Goal: Task Accomplishment & Management: Manage account settings

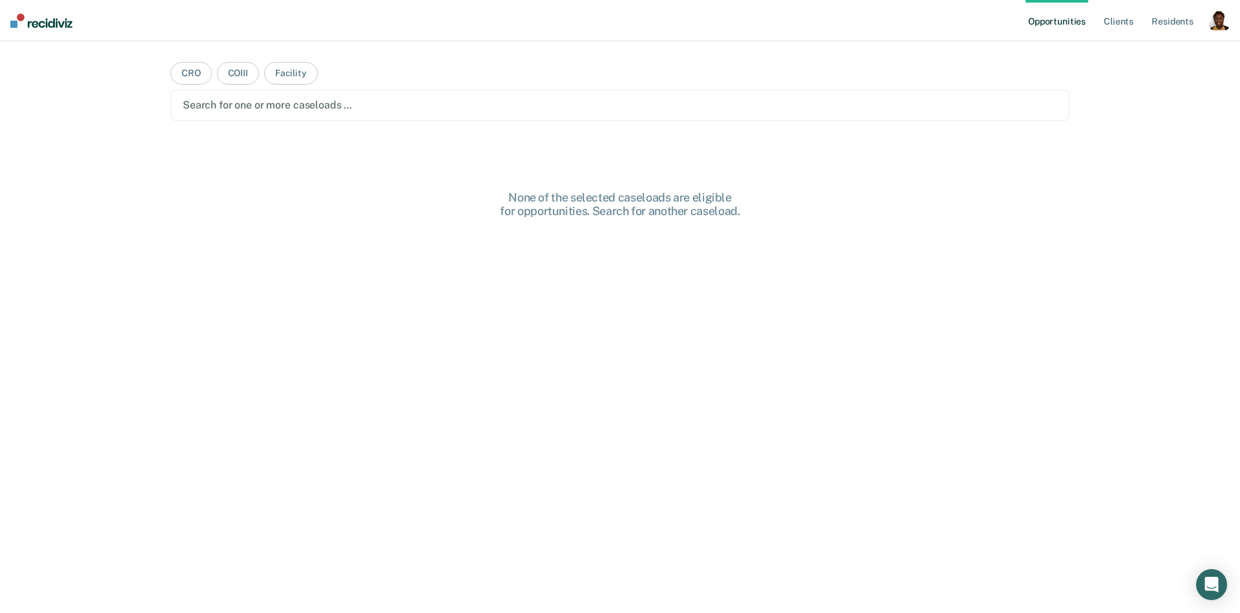
click at [1220, 21] on div "button" at bounding box center [1219, 20] width 21 height 21
drag, startPoint x: 1219, startPoint y: 19, endPoint x: 1207, endPoint y: 27, distance: 14.9
click at [1219, 19] on div "button" at bounding box center [1219, 20] width 21 height 21
click at [1133, 50] on link "Profile" at bounding box center [1167, 52] width 104 height 11
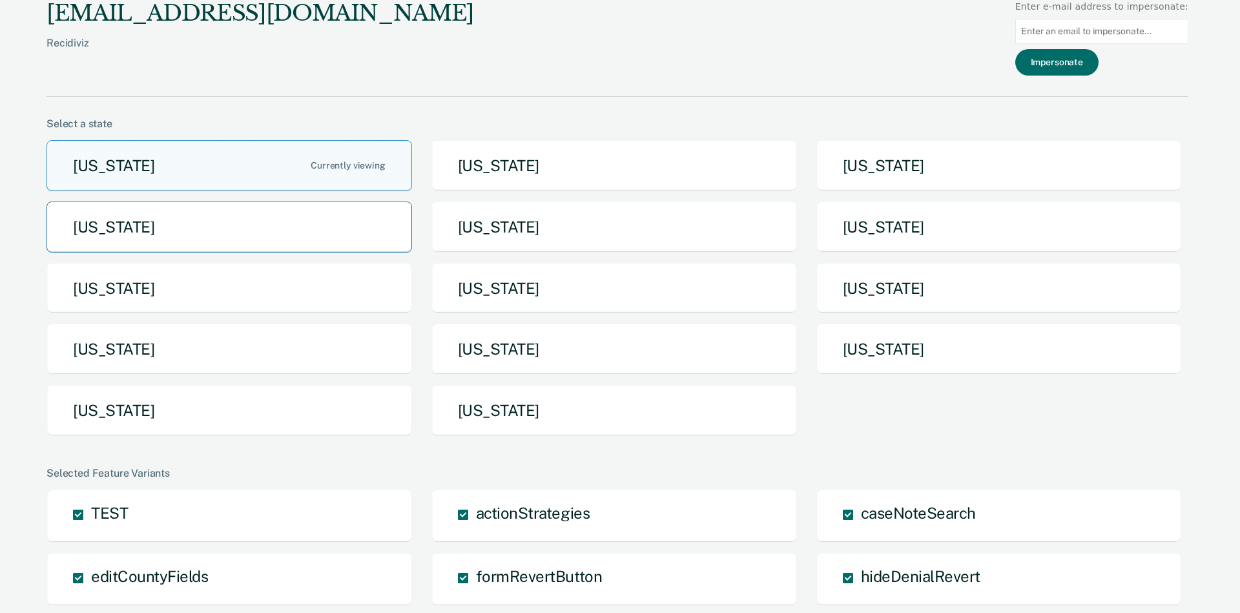
click at [265, 223] on button "[US_STATE]" at bounding box center [228, 226] width 365 height 51
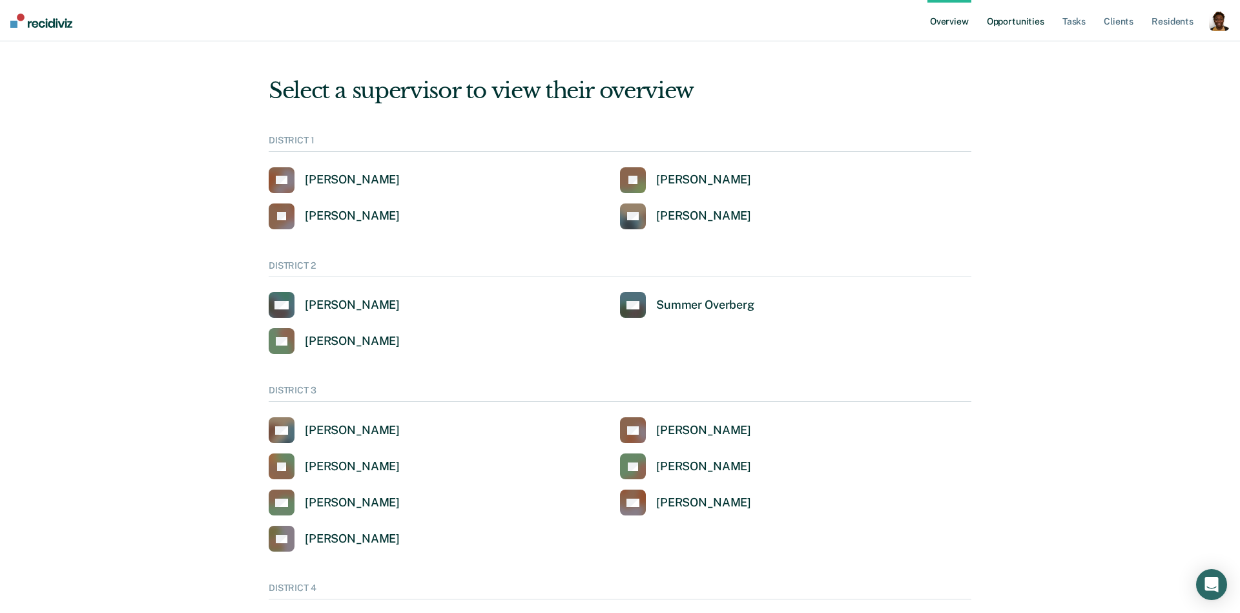
click at [1010, 25] on link "Opportunities" at bounding box center [1015, 20] width 63 height 41
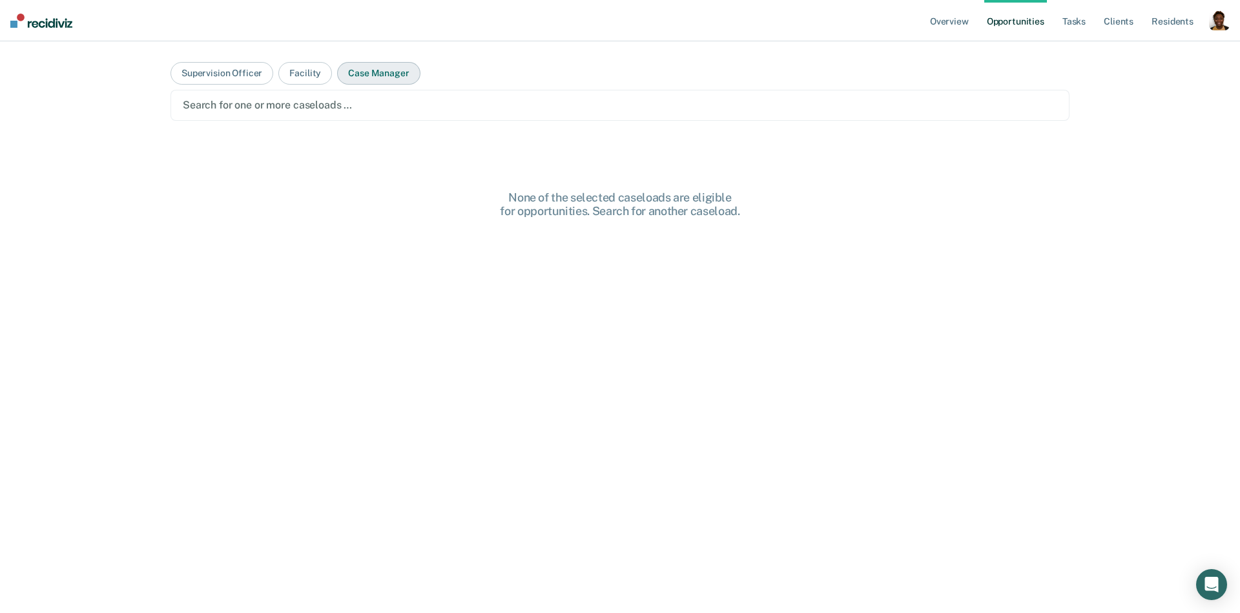
click at [389, 81] on button "Case Manager" at bounding box center [378, 73] width 83 height 23
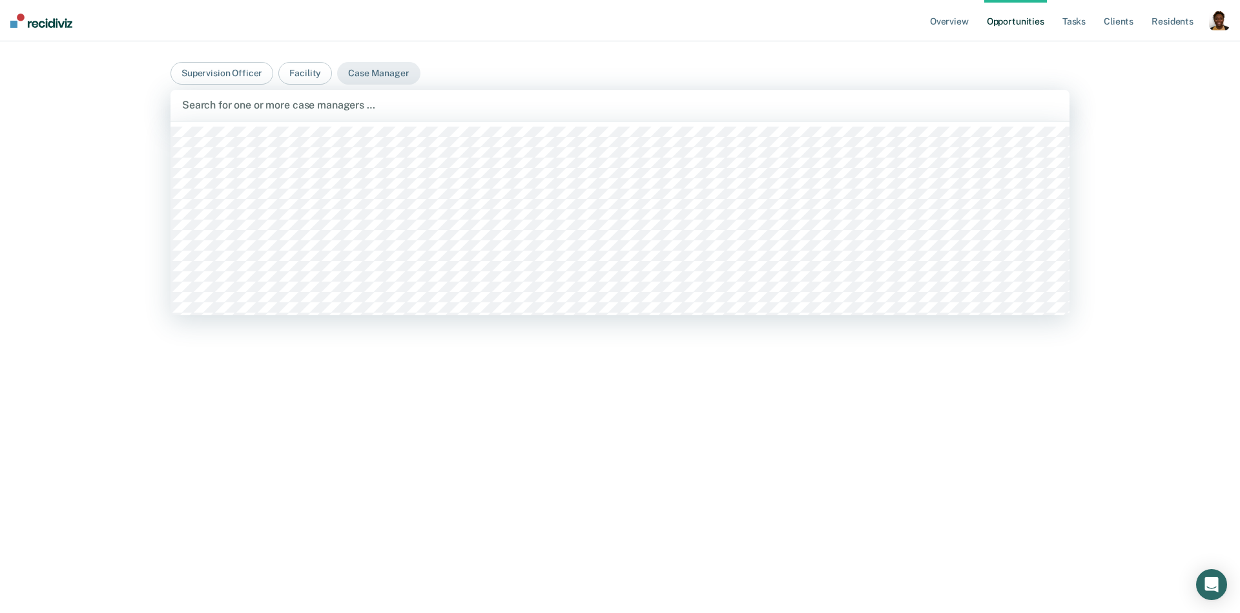
click at [364, 101] on div at bounding box center [620, 105] width 876 height 15
click at [379, 111] on div at bounding box center [630, 105] width 656 height 15
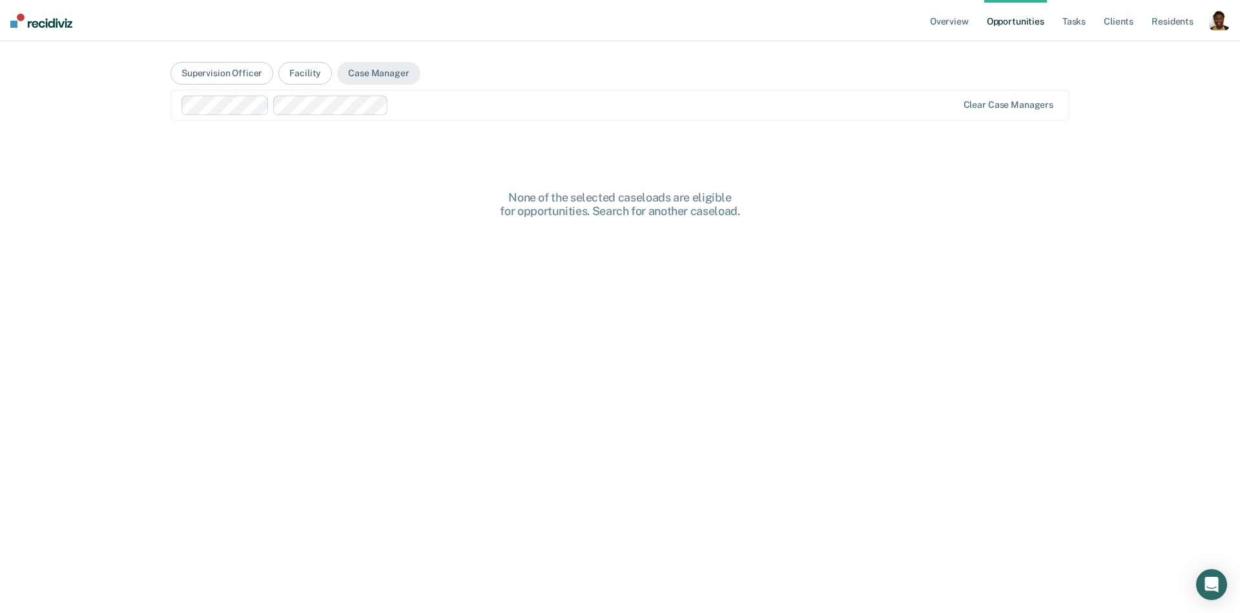
click at [1020, 123] on main "Supervision Officer Facility Case Manager option Cameron Kirk, selected. Clear …" at bounding box center [620, 311] width 930 height 540
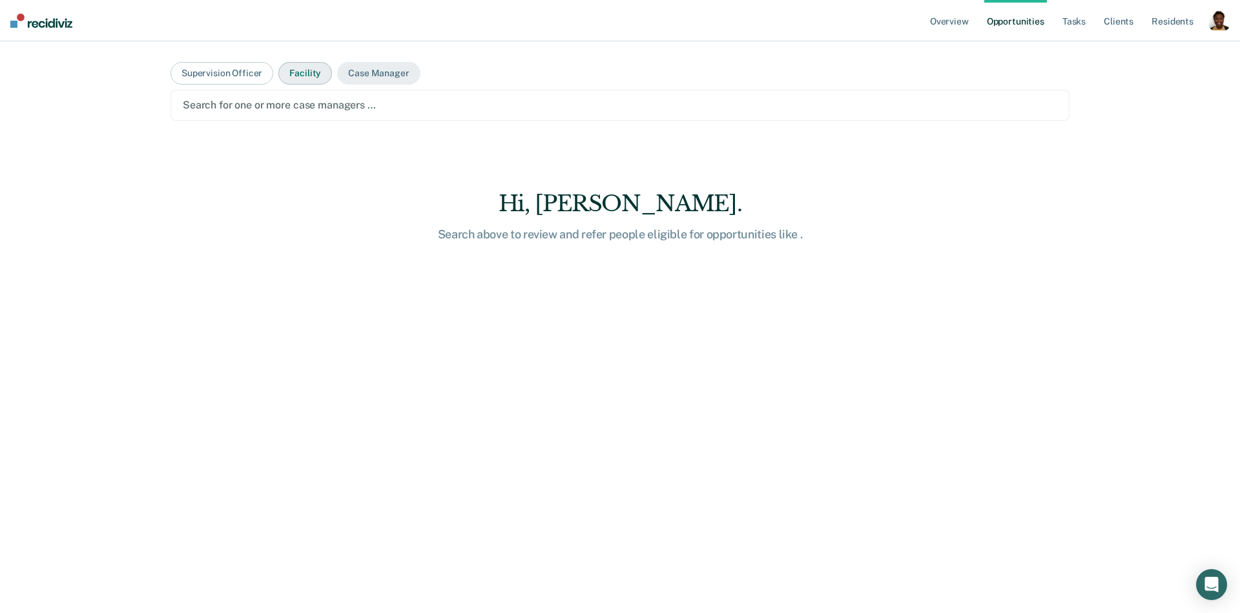
click at [286, 75] on button "Facility" at bounding box center [305, 73] width 54 height 23
click at [371, 76] on button "Case Manager" at bounding box center [378, 73] width 83 height 23
click at [357, 114] on div "Search for one or more case managers …" at bounding box center [619, 105] width 899 height 31
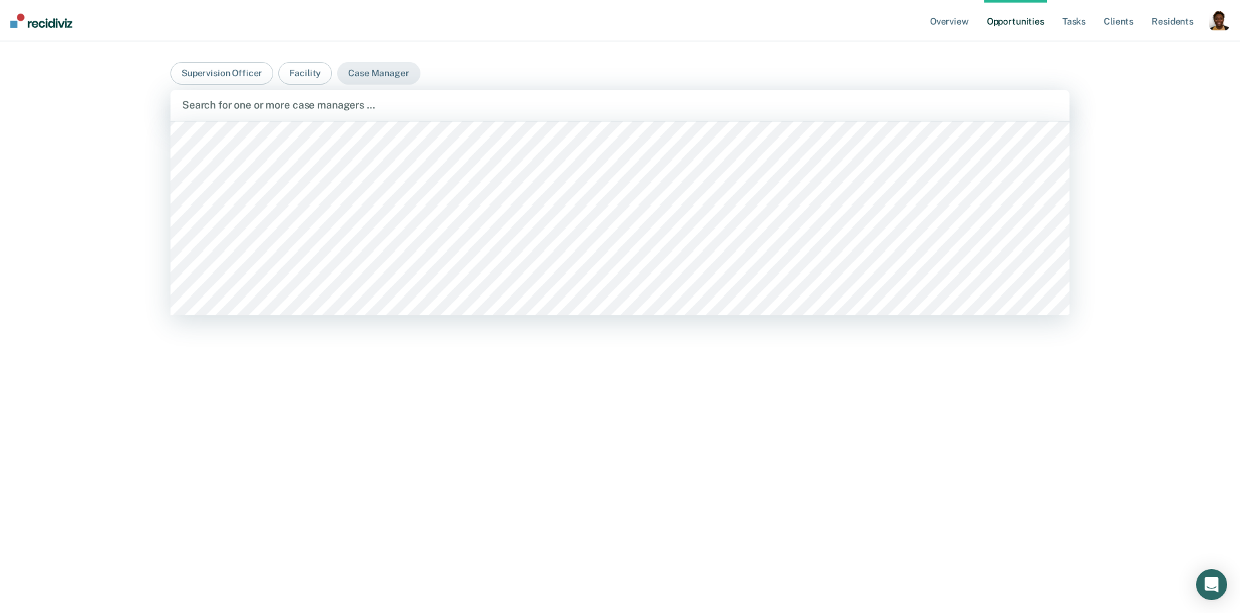
scroll to position [1109, 0]
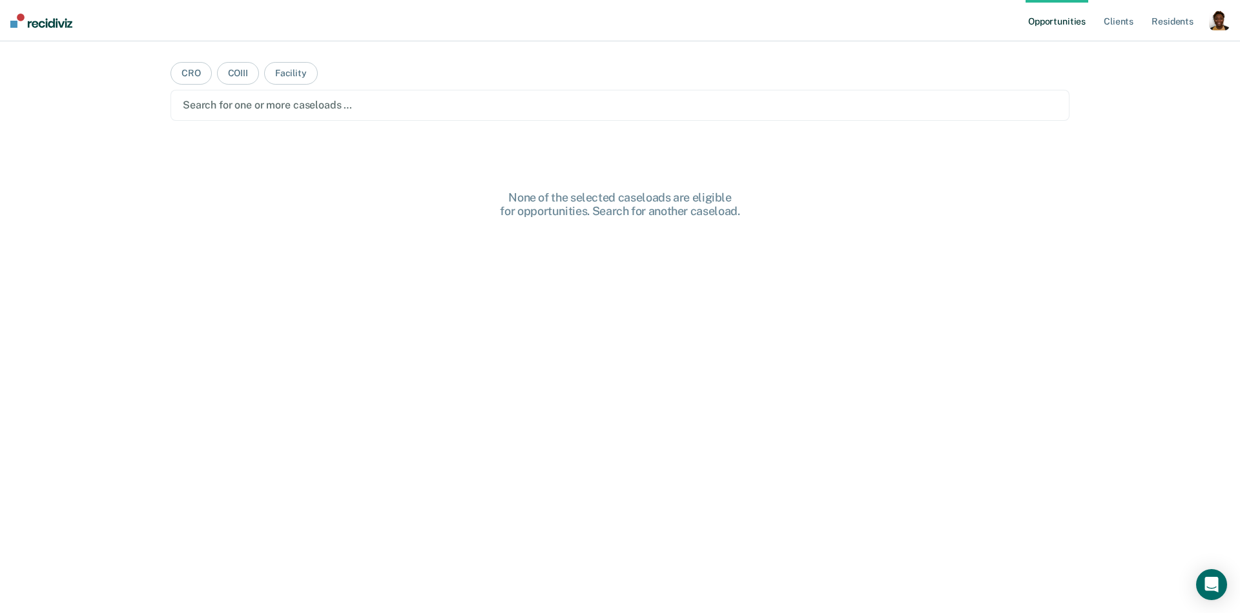
click at [1216, 25] on div "button" at bounding box center [1219, 20] width 21 height 21
click at [1133, 54] on link "Profile" at bounding box center [1167, 52] width 104 height 11
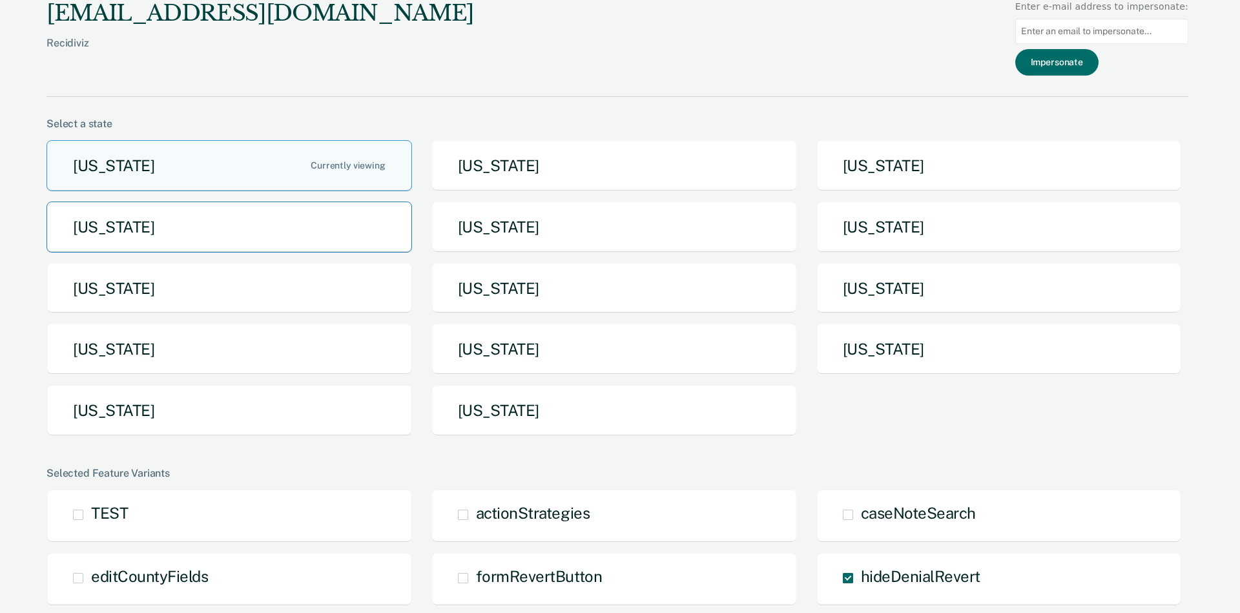
click at [264, 224] on button "[US_STATE]" at bounding box center [228, 226] width 365 height 51
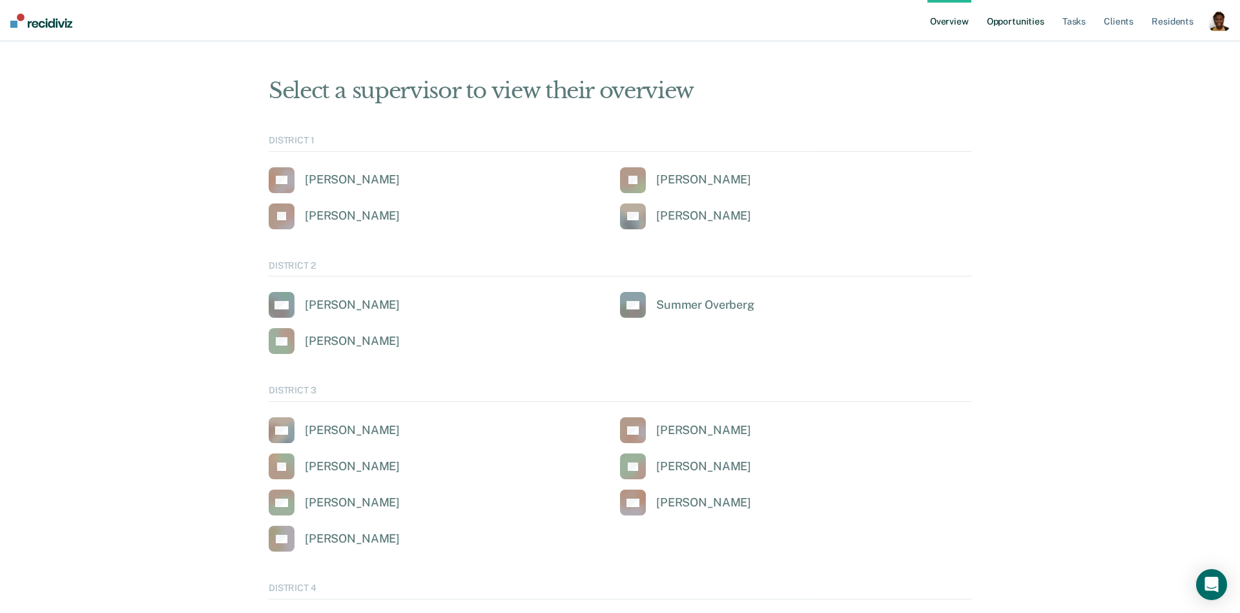
click at [1008, 22] on link "Opportunities" at bounding box center [1015, 20] width 63 height 41
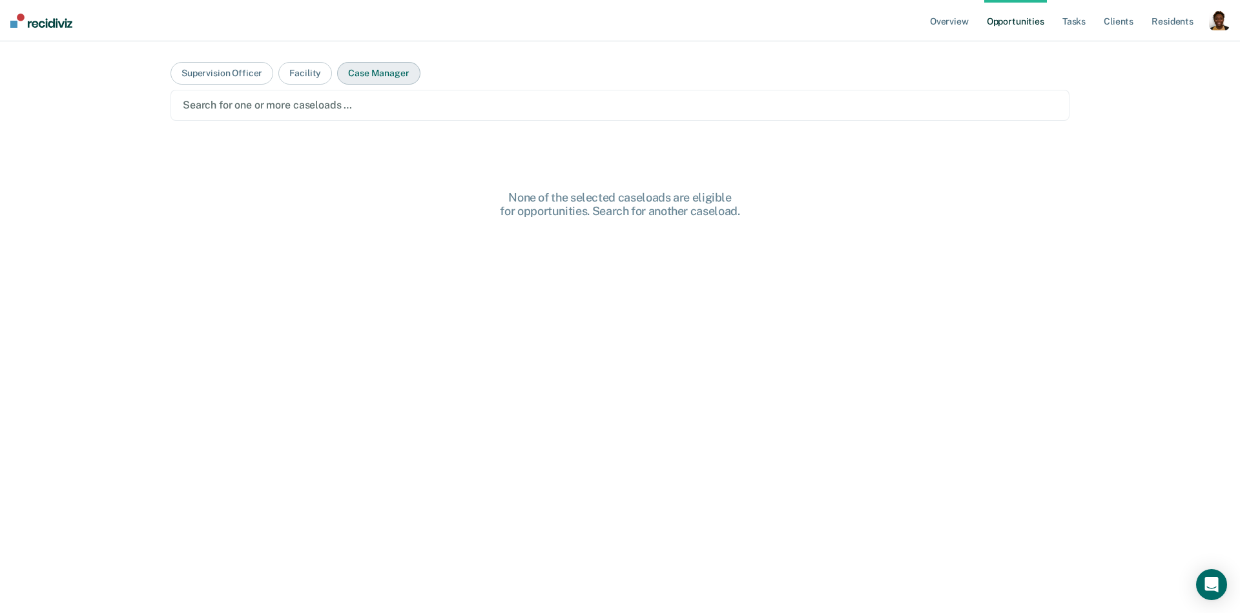
click at [375, 69] on button "Case Manager" at bounding box center [378, 73] width 83 height 23
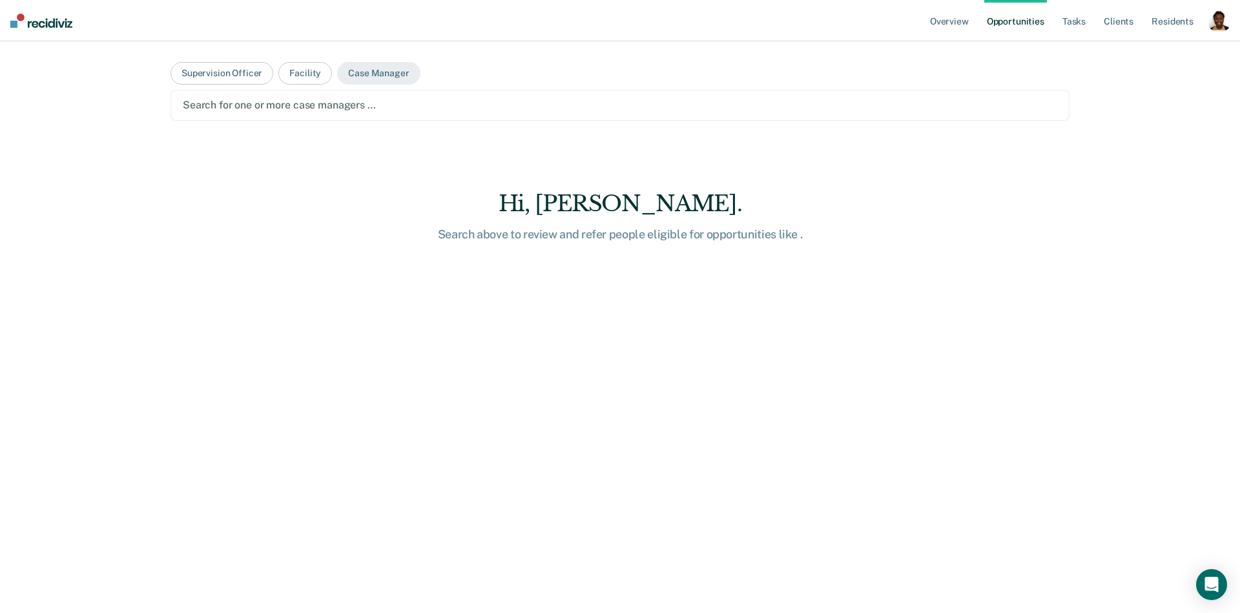
click at [401, 88] on main "Supervision Officer Facility Case Manager Search for one or more case managers …" at bounding box center [620, 311] width 930 height 540
click at [395, 116] on div "Search for one or more case managers …" at bounding box center [619, 105] width 899 height 31
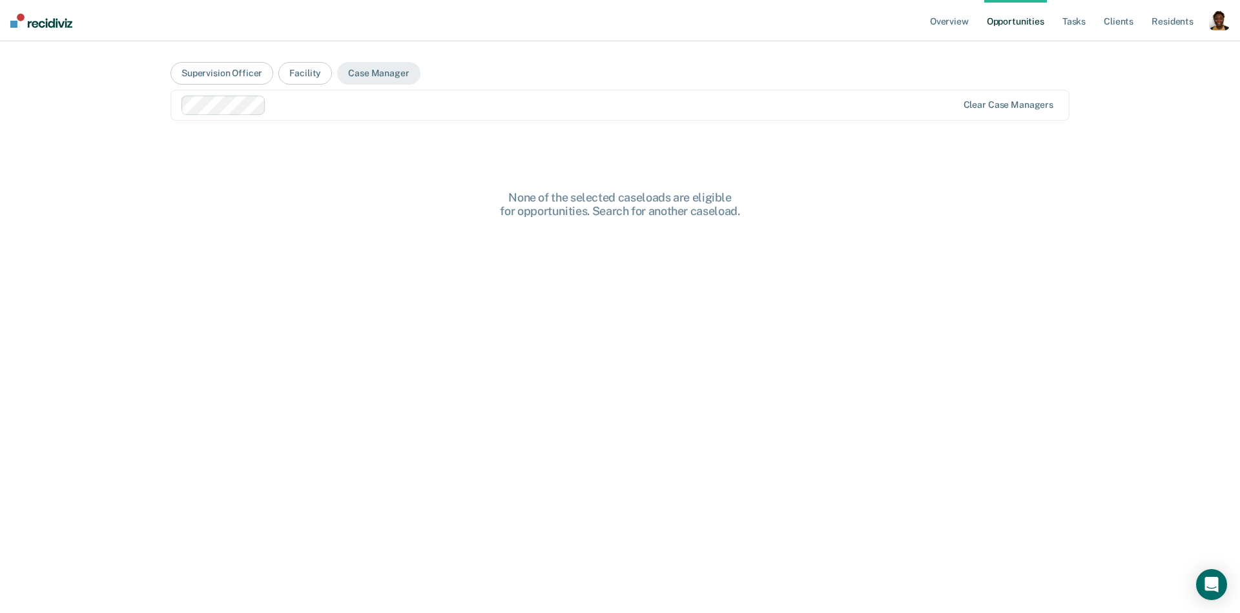
click at [307, 110] on div at bounding box center [614, 105] width 686 height 15
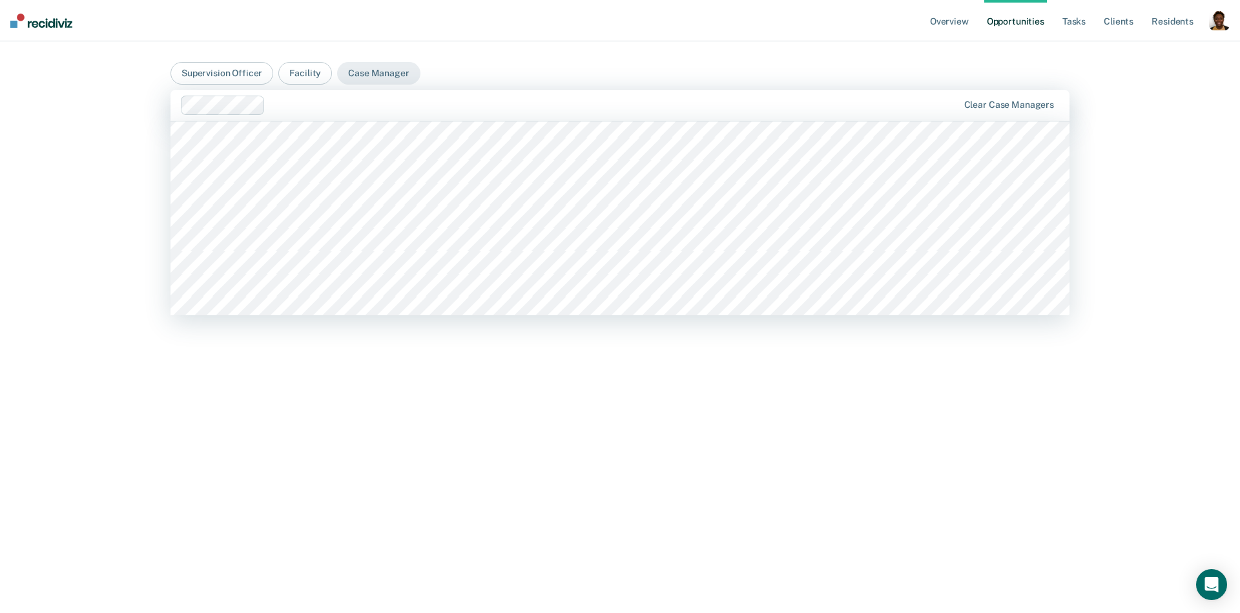
scroll to position [1961, 0]
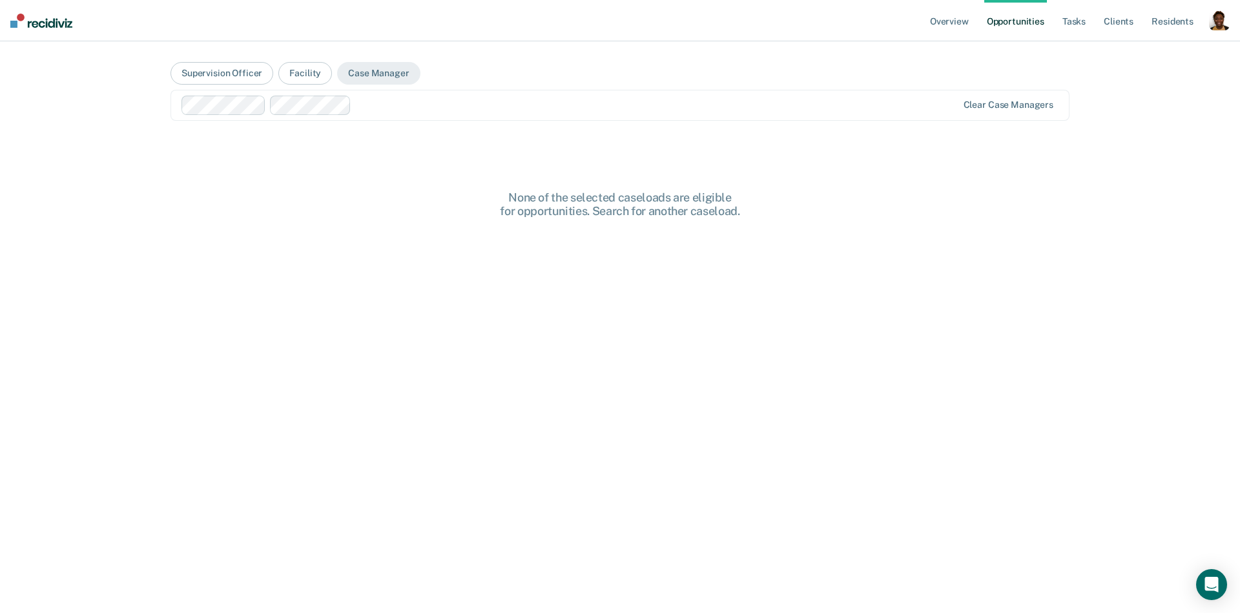
click at [417, 111] on div at bounding box center [656, 105] width 600 height 15
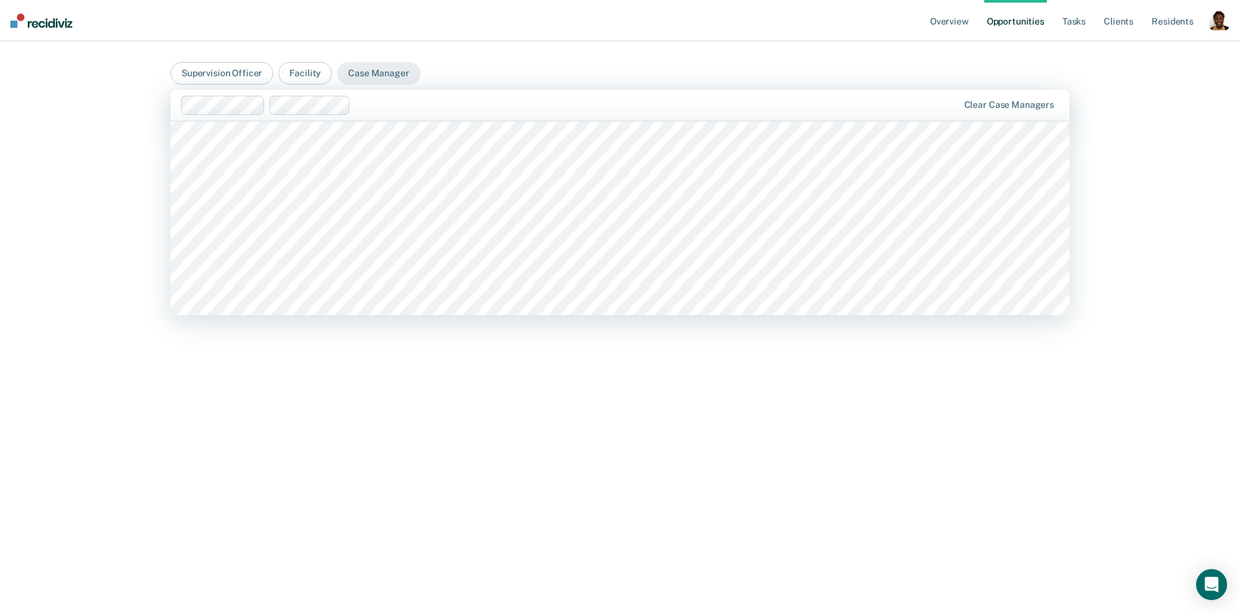
scroll to position [2889, 0]
click at [375, 213] on div at bounding box center [619, 218] width 899 height 194
click at [448, 103] on div at bounding box center [698, 105] width 520 height 15
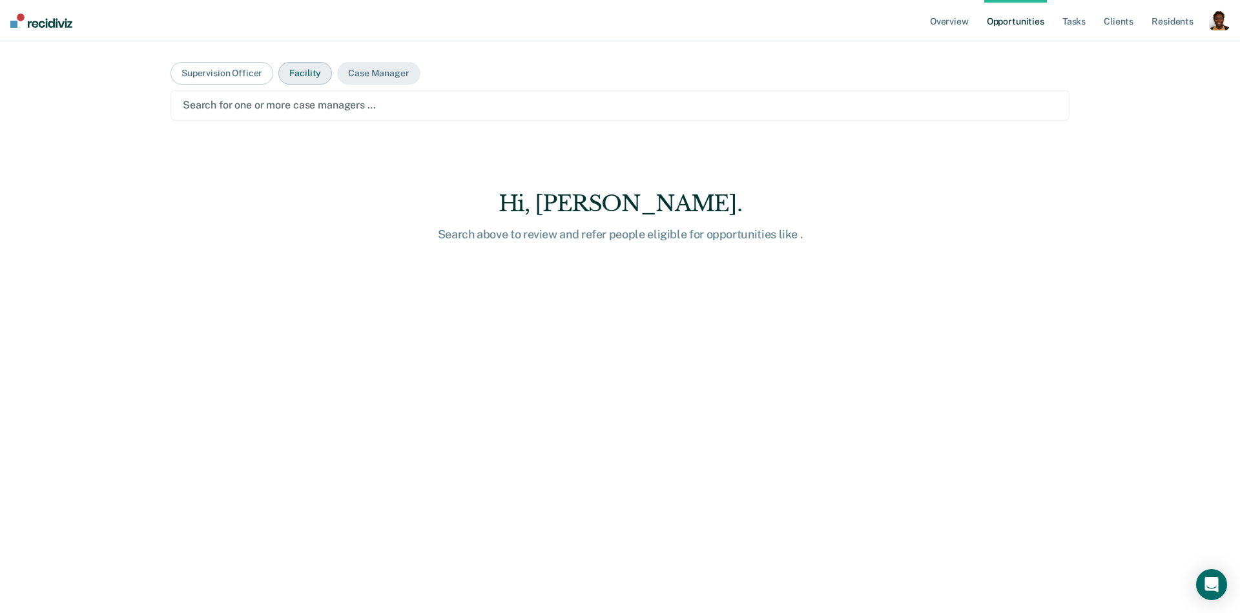
click at [322, 74] on button "Facility" at bounding box center [305, 73] width 54 height 23
click at [316, 105] on div at bounding box center [620, 105] width 874 height 15
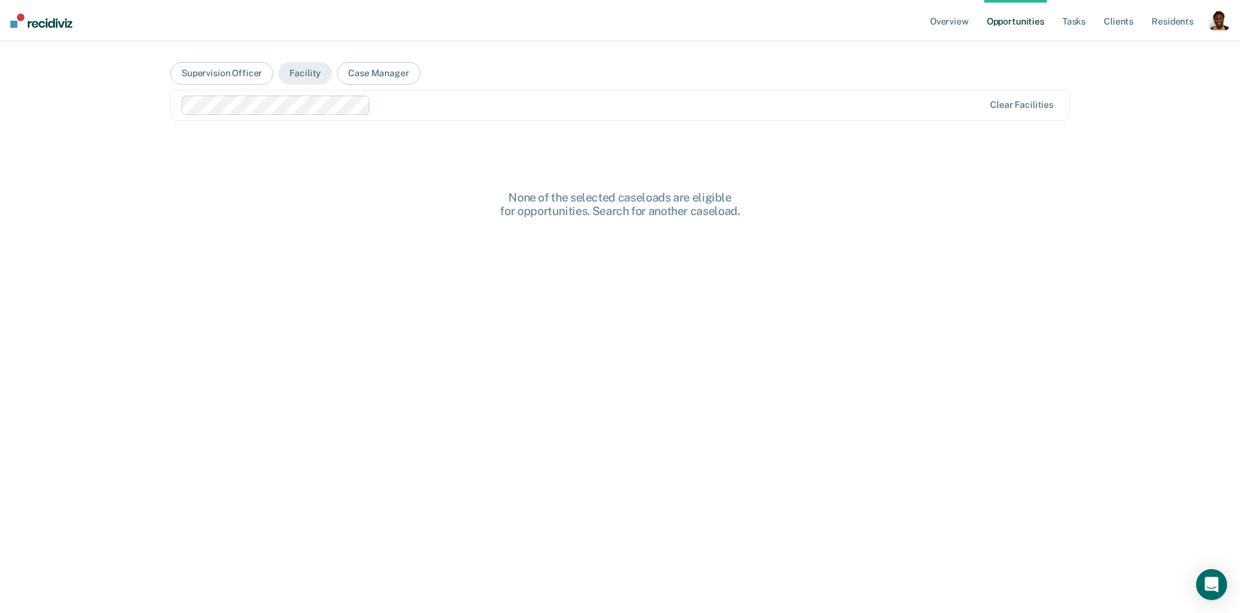
click at [382, 152] on main "Supervision Officer Facility Case Manager option East Boise Community Reentry C…" at bounding box center [620, 311] width 930 height 540
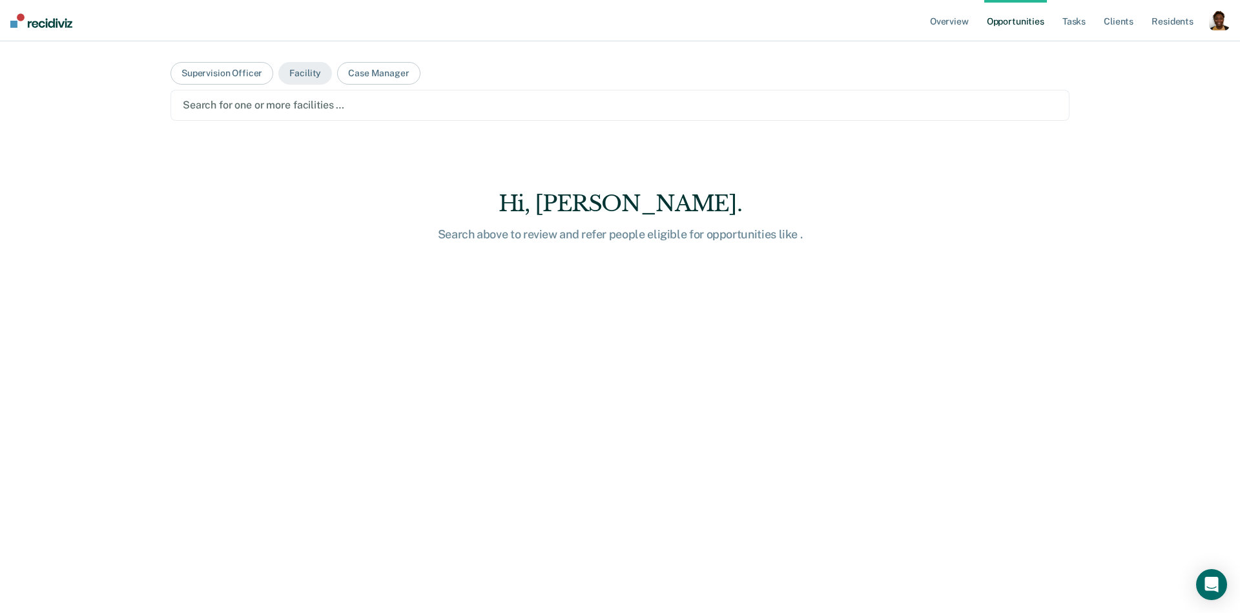
click at [1226, 23] on div "button" at bounding box center [1219, 20] width 21 height 21
click at [1120, 50] on link "Profile" at bounding box center [1164, 52] width 110 height 11
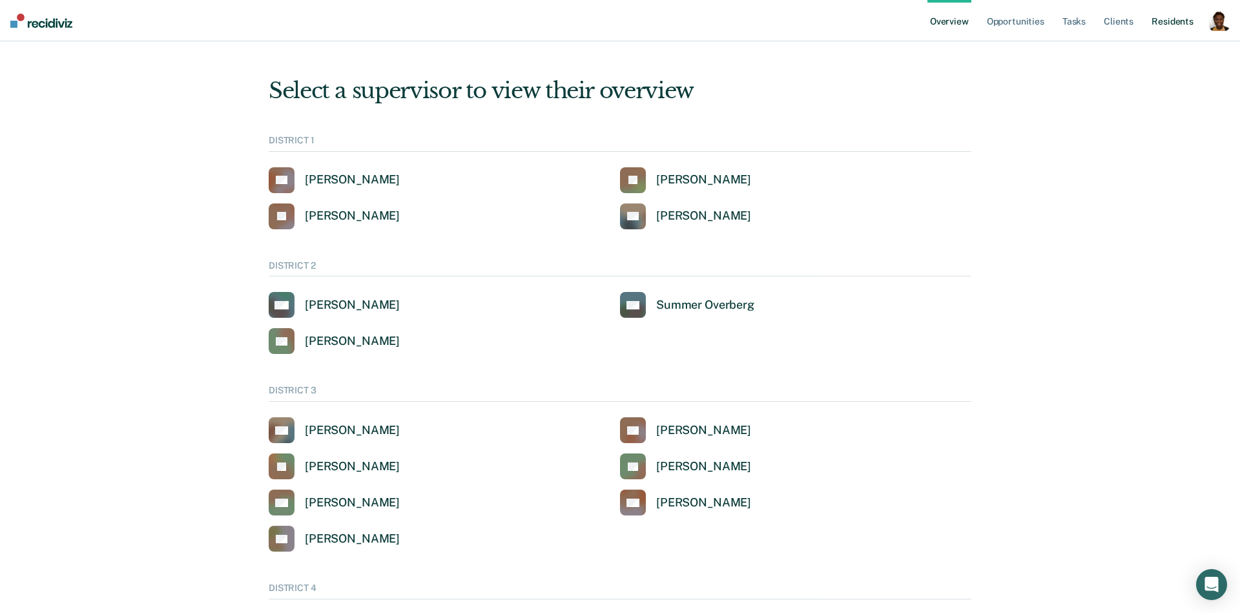
drag, startPoint x: 1217, startPoint y: 22, endPoint x: 1193, endPoint y: 28, distance: 25.2
click at [1217, 22] on div "button" at bounding box center [1219, 20] width 21 height 21
click at [1138, 51] on link "Profile" at bounding box center [1164, 51] width 110 height 11
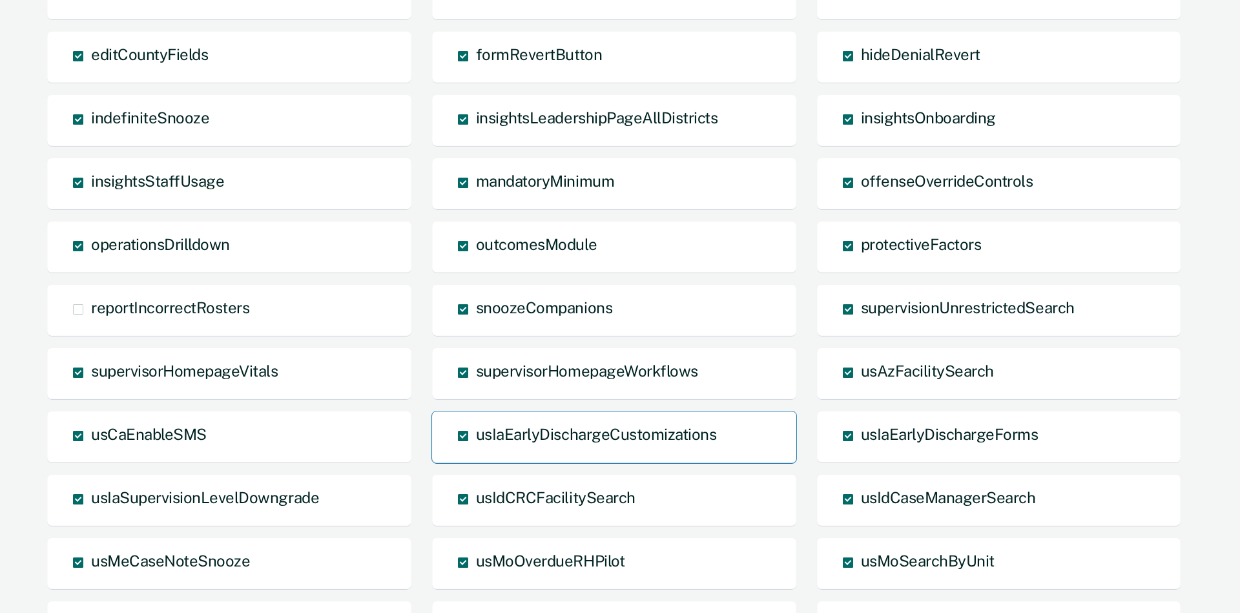
scroll to position [626, 0]
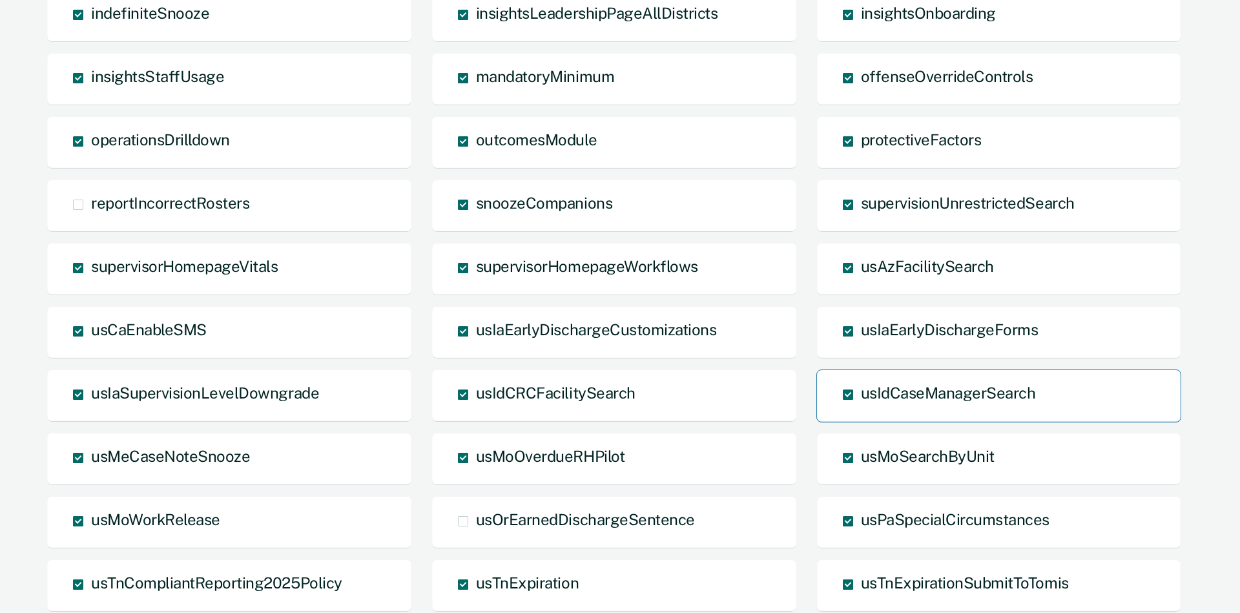
click at [847, 394] on span at bounding box center [848, 394] width 10 height 10
click at [861, 404] on input "usIdCaseManagerSearch" at bounding box center [861, 404] width 0 height 0
click at [849, 395] on span at bounding box center [848, 394] width 10 height 10
click at [861, 415] on input "usIdCaseManagerSearch Overridden" at bounding box center [861, 415] width 0 height 0
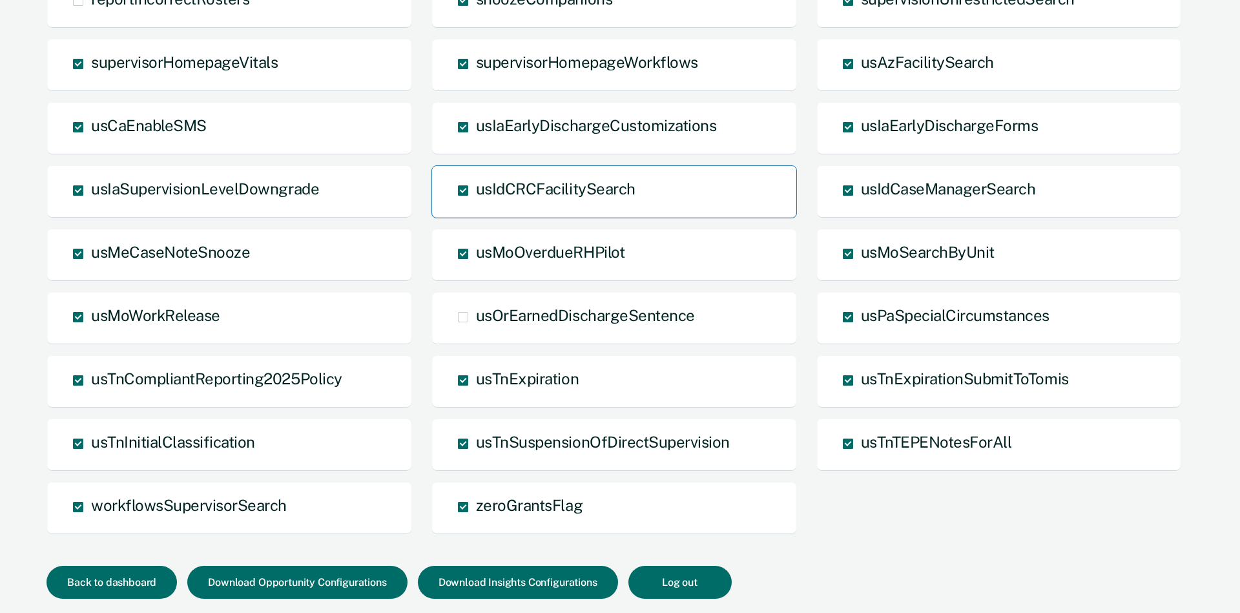
scroll to position [869, 0]
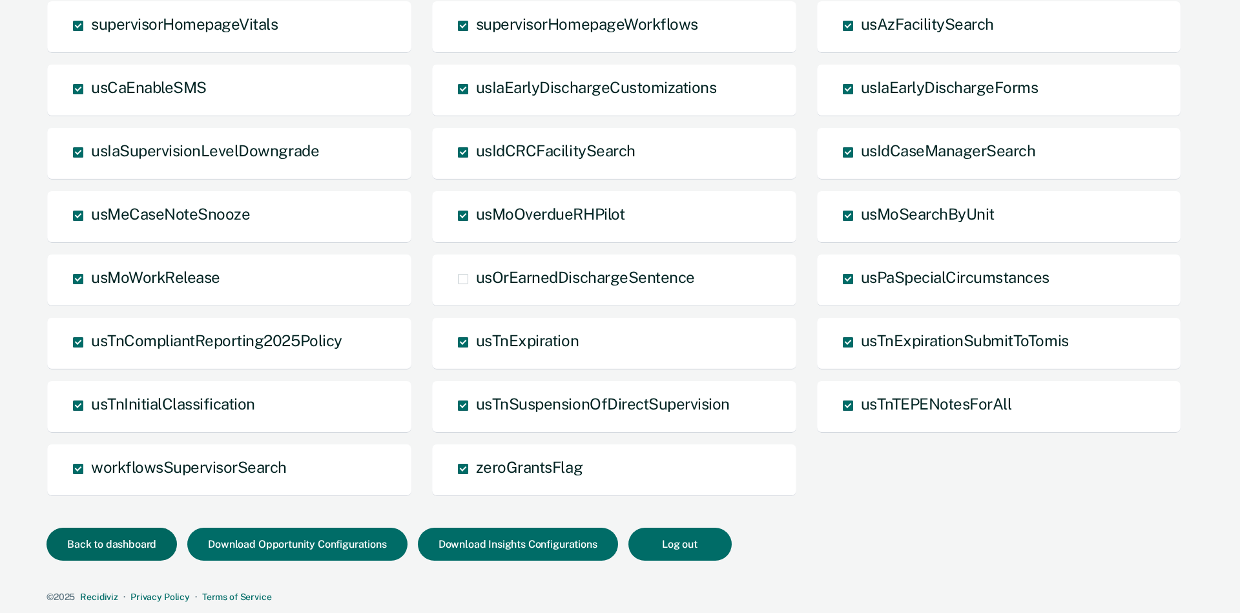
click at [152, 541] on button "Back to dashboard" at bounding box center [111, 544] width 130 height 33
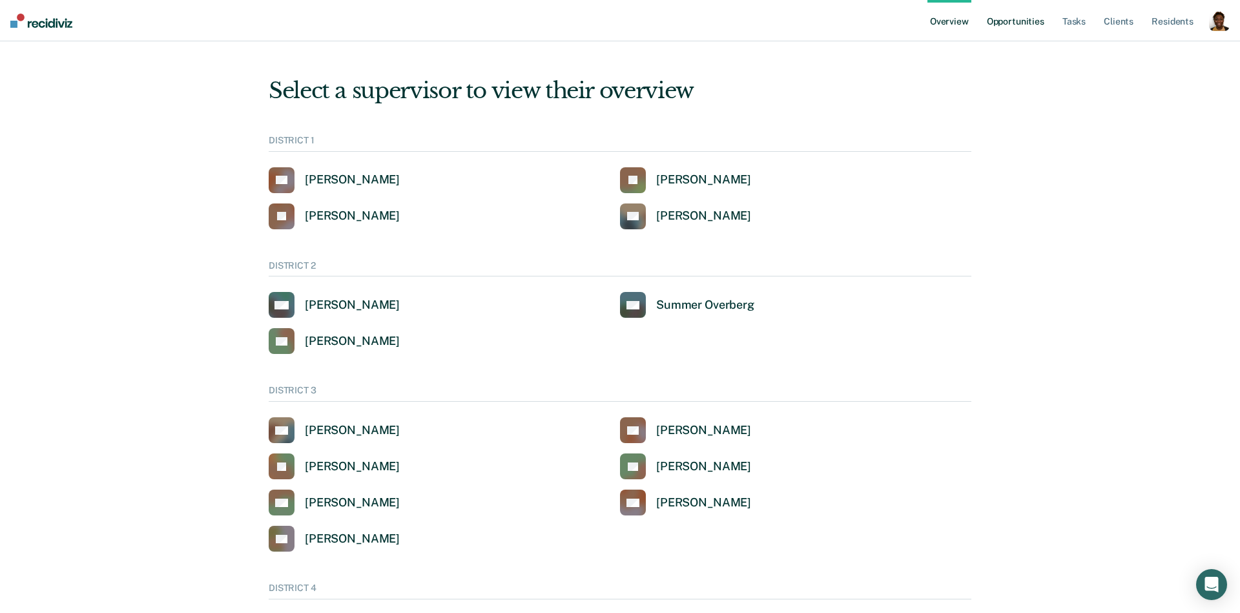
click at [1023, 22] on link "Opportunities" at bounding box center [1015, 20] width 63 height 41
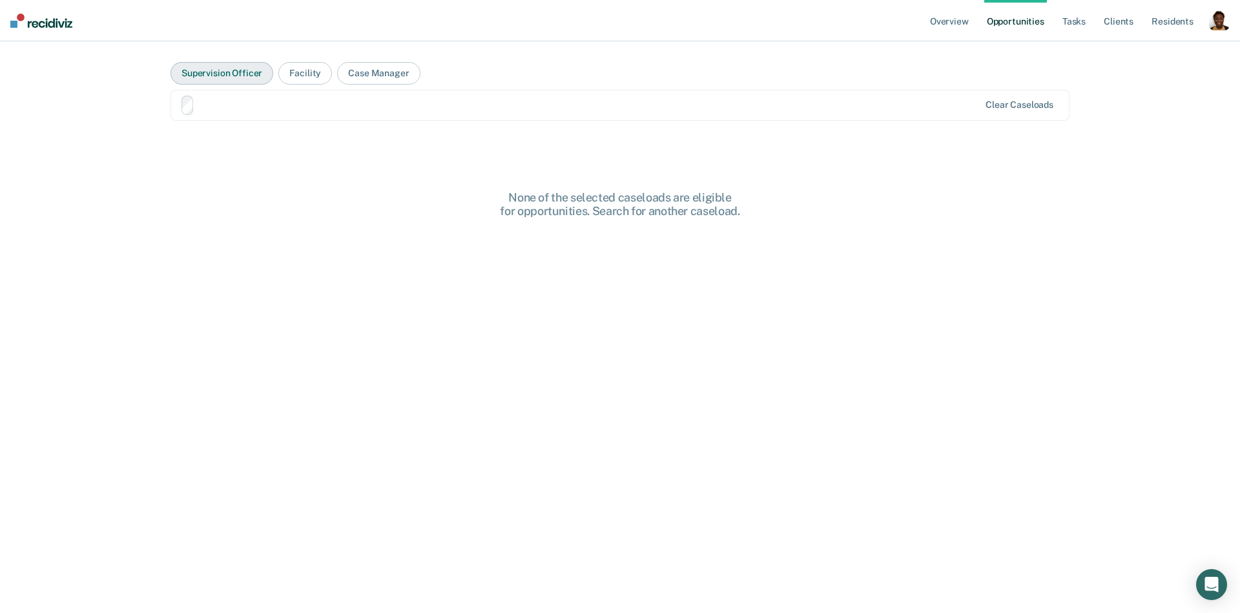
click at [218, 74] on button "Supervision Officer" at bounding box center [221, 73] width 103 height 23
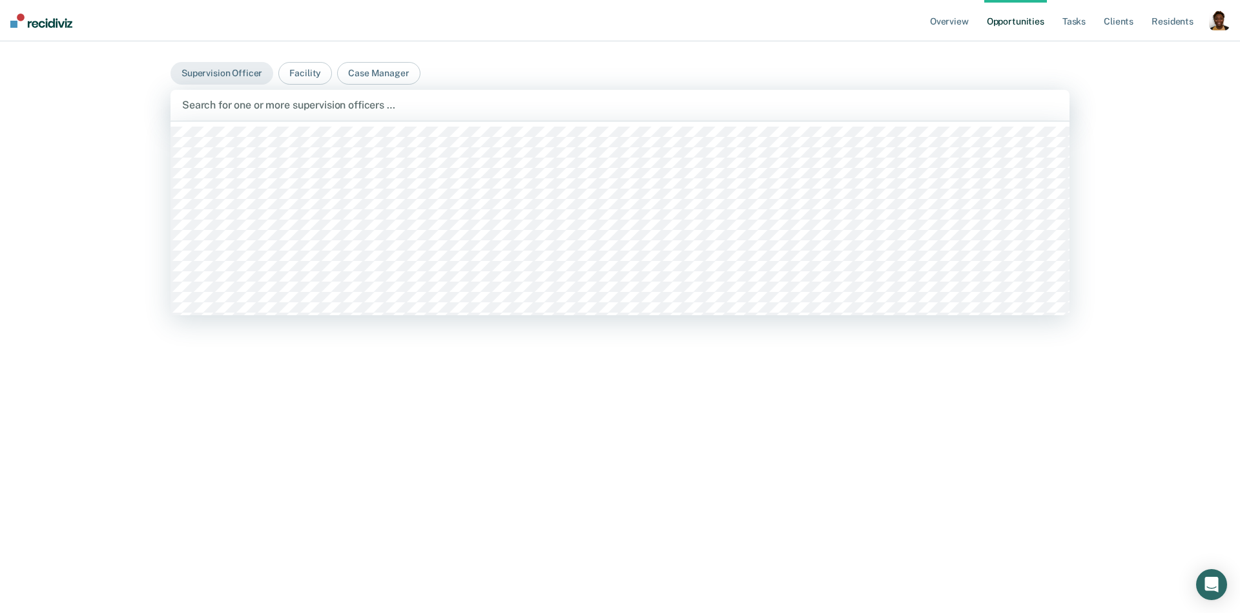
click at [254, 113] on div "Search for one or more supervision officers …" at bounding box center [620, 104] width 878 height 17
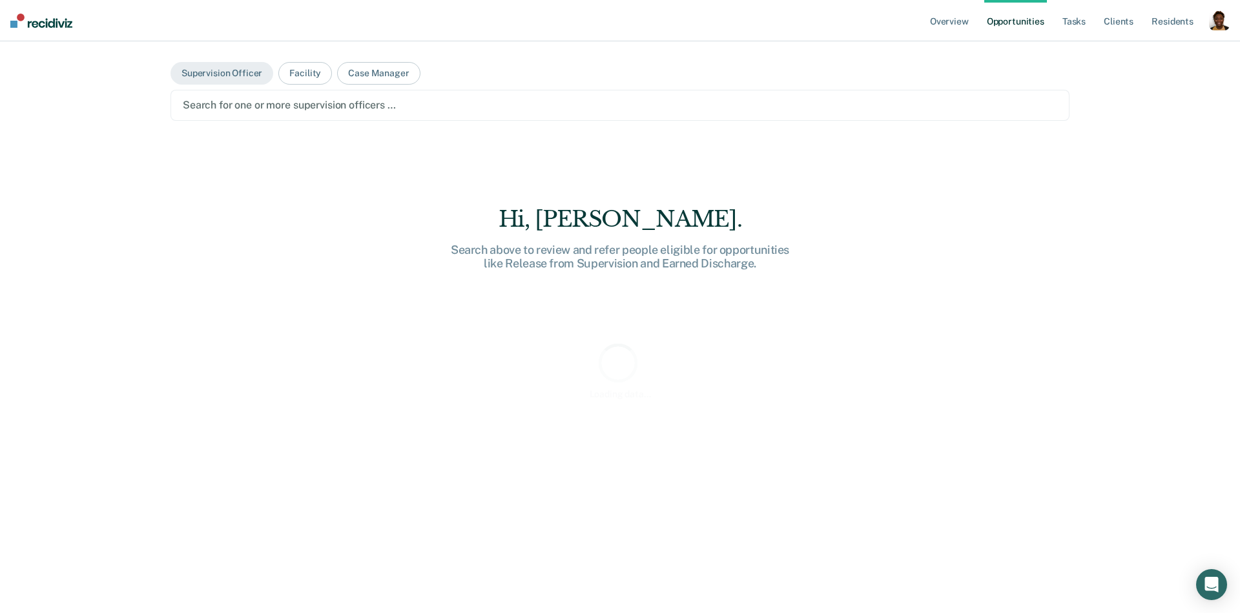
click at [364, 85] on main "Supervision Officer Facility Case Manager Search for one or more supervision of…" at bounding box center [620, 311] width 930 height 540
click at [364, 80] on button "Case Manager" at bounding box center [378, 73] width 83 height 23
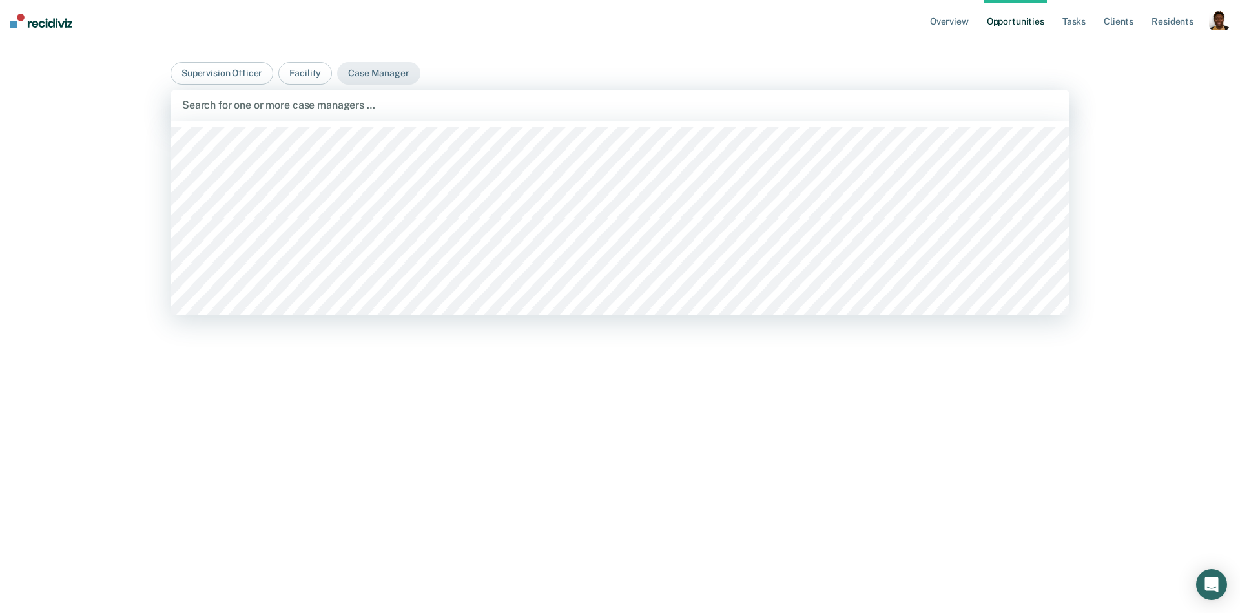
click at [364, 103] on div at bounding box center [620, 105] width 876 height 15
click at [307, 111] on div at bounding box center [606, 105] width 701 height 15
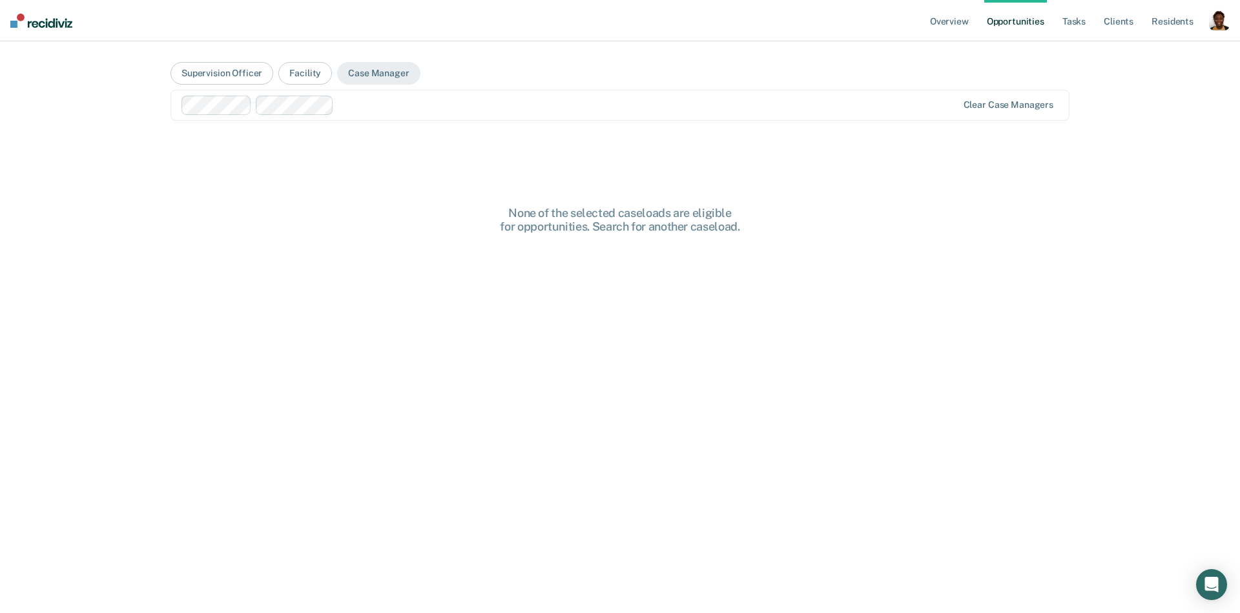
click at [426, 99] on div at bounding box center [648, 105] width 618 height 15
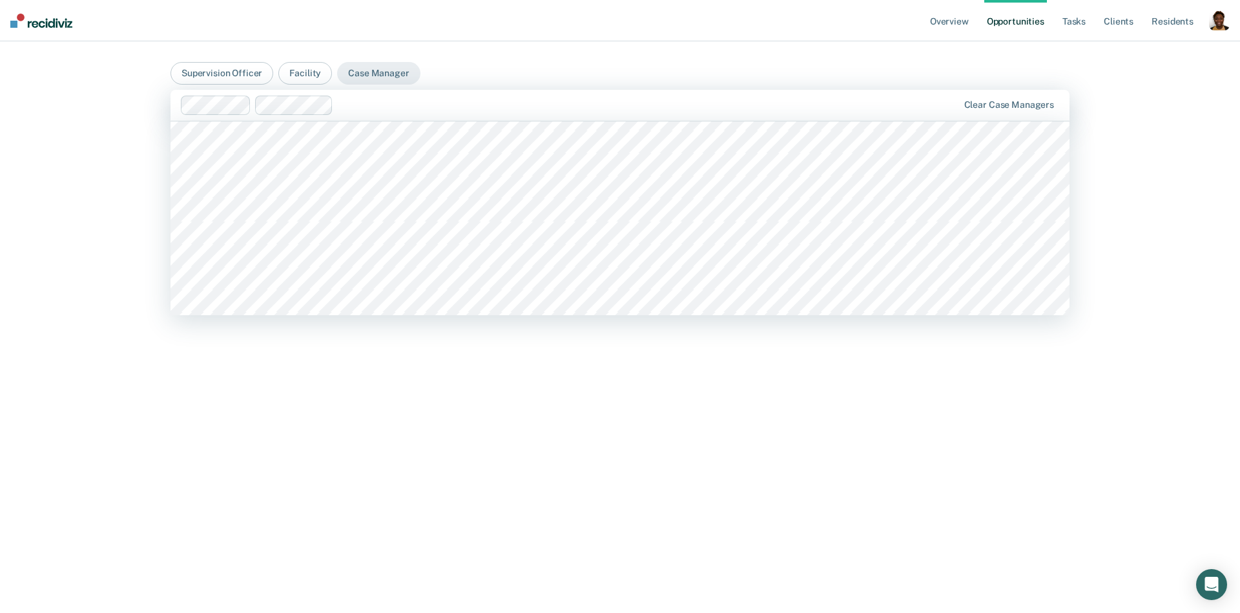
scroll to position [3036, 0]
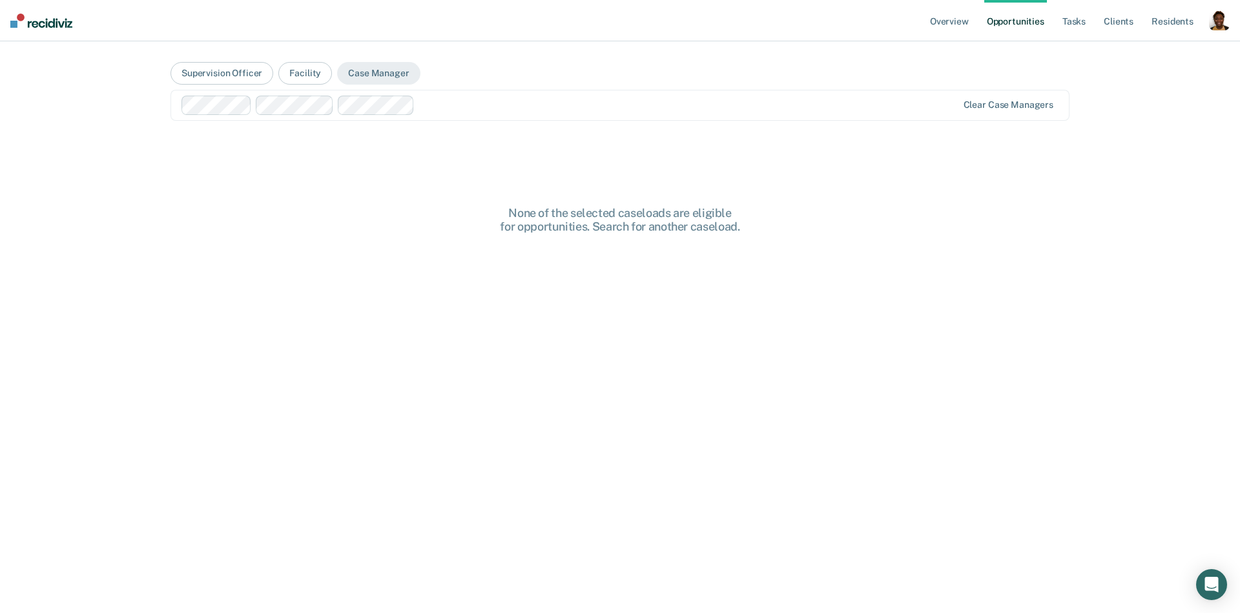
click at [544, 121] on main "Supervision Officer Facility Case Manager option [PERSON_NAME], selected. Clear…" at bounding box center [620, 311] width 930 height 540
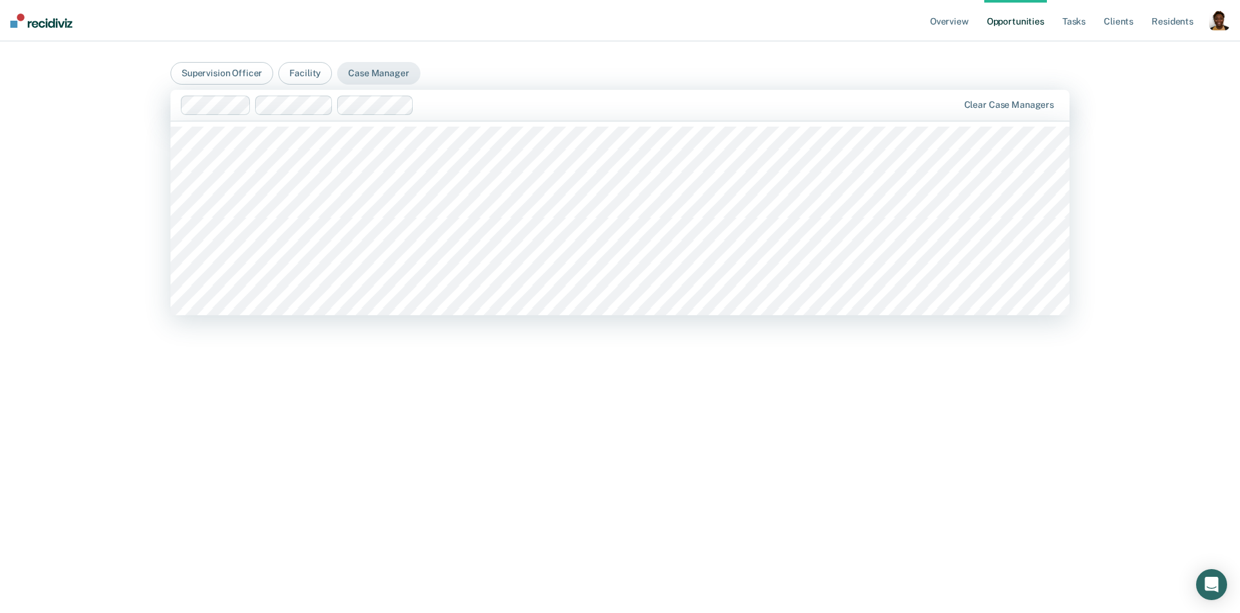
click at [546, 107] on div at bounding box center [688, 105] width 538 height 15
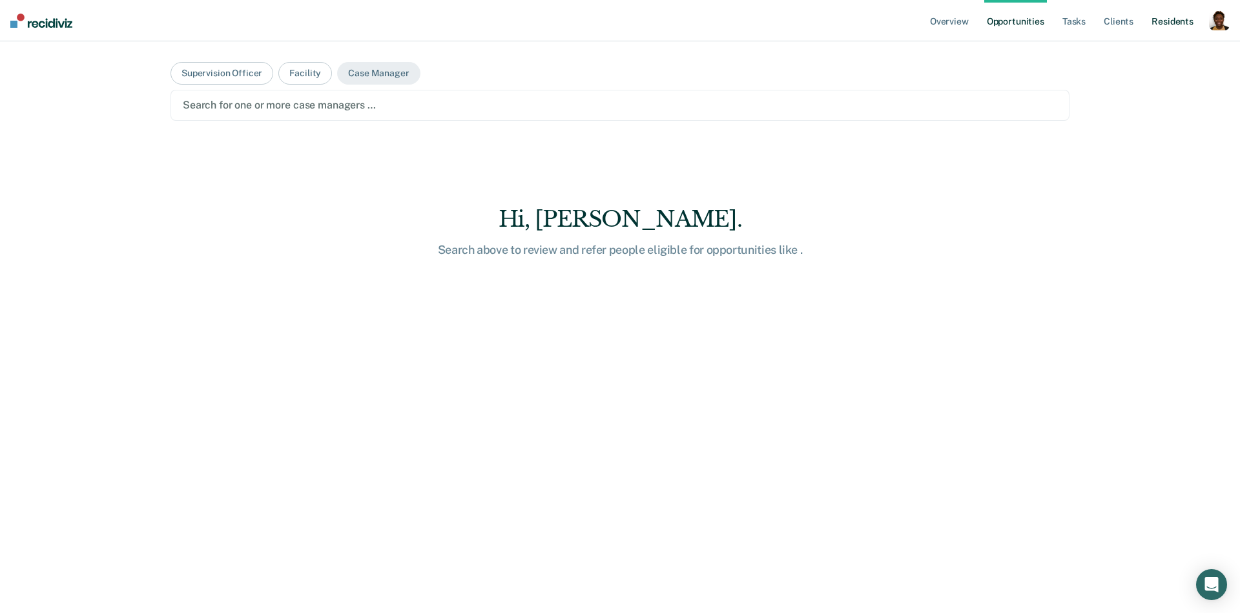
click at [1160, 24] on link "Resident s" at bounding box center [1172, 20] width 47 height 41
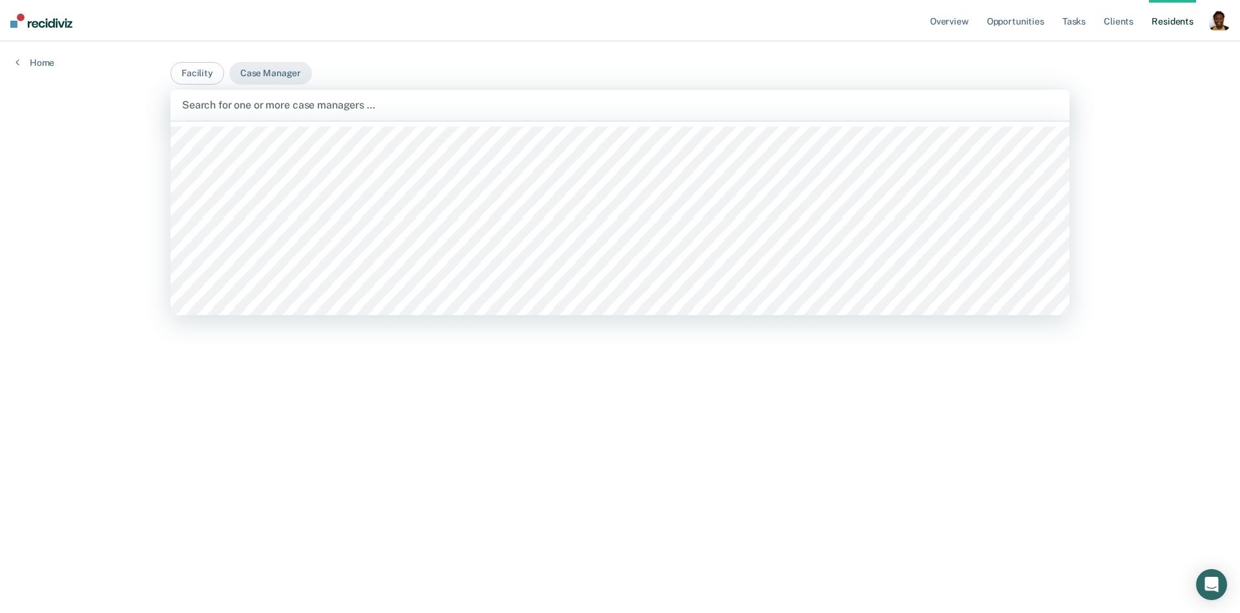
click at [477, 99] on div at bounding box center [620, 105] width 876 height 15
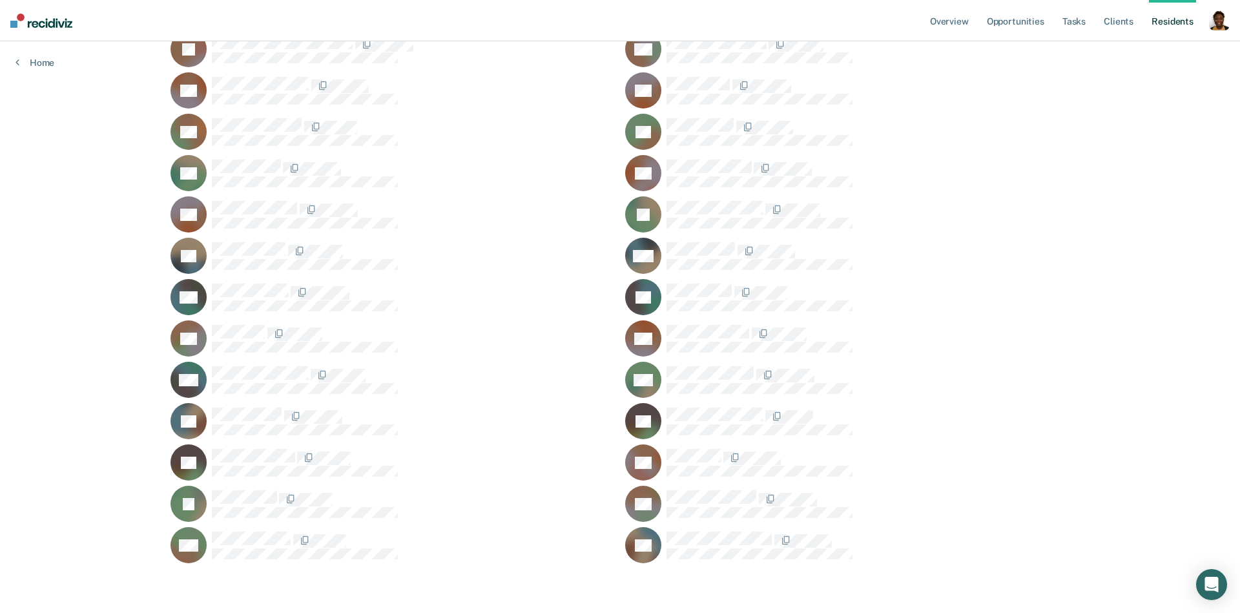
scroll to position [176, 0]
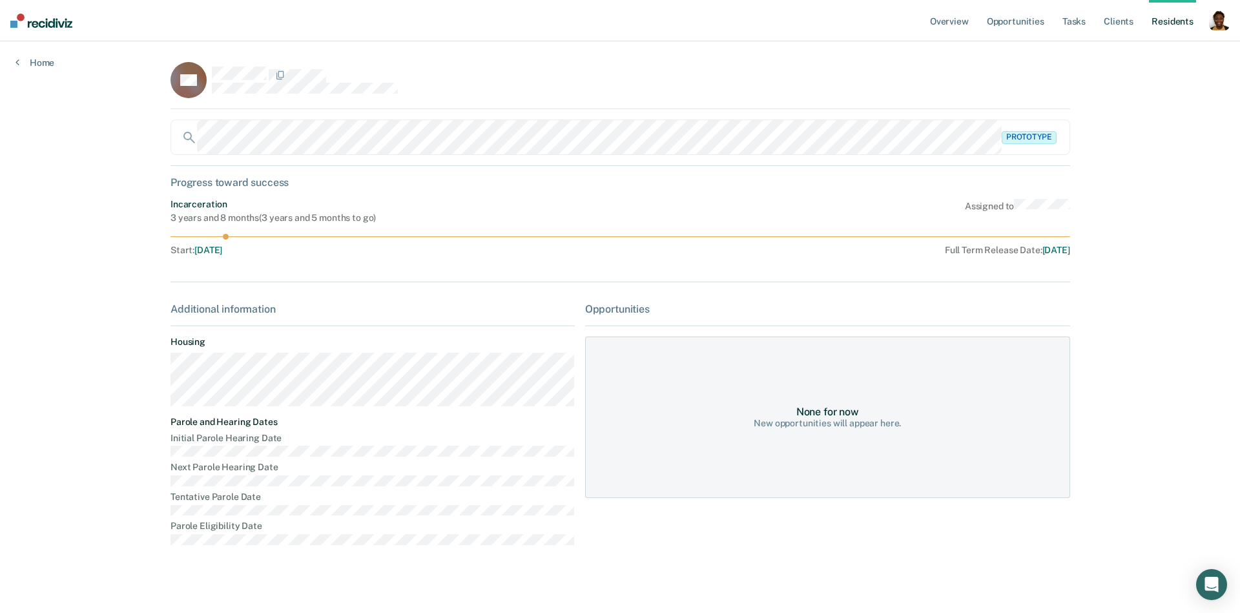
click at [1209, 27] on div "button" at bounding box center [1219, 20] width 21 height 21
click at [1113, 49] on link "Profile" at bounding box center [1164, 52] width 110 height 11
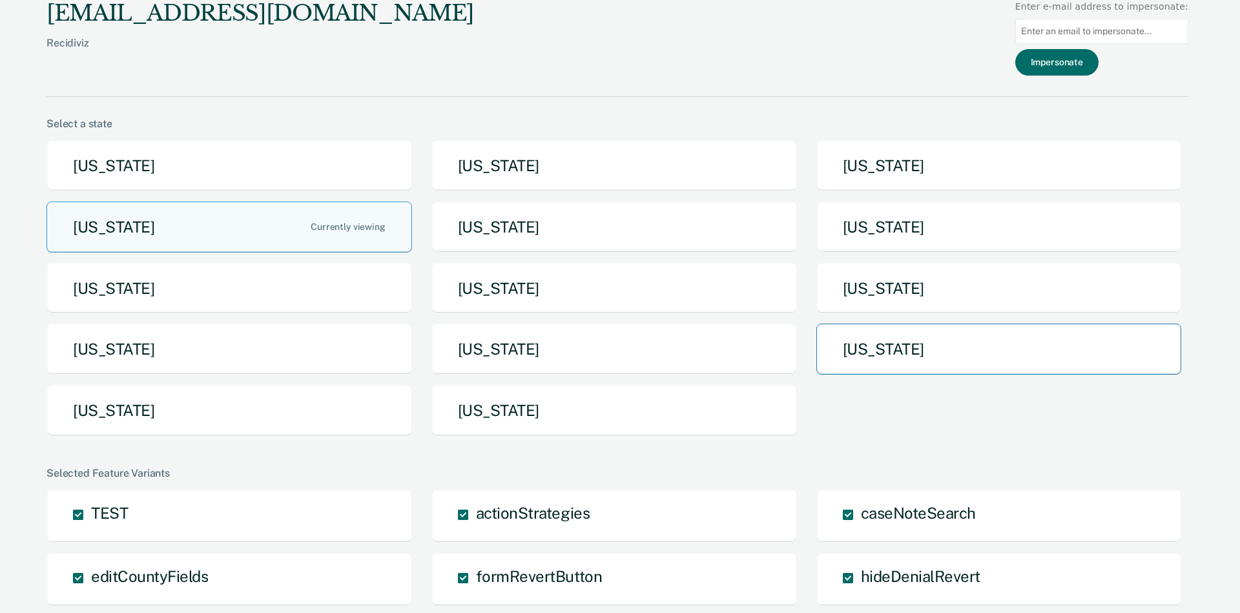
click at [904, 354] on button "[US_STATE]" at bounding box center [998, 349] width 365 height 51
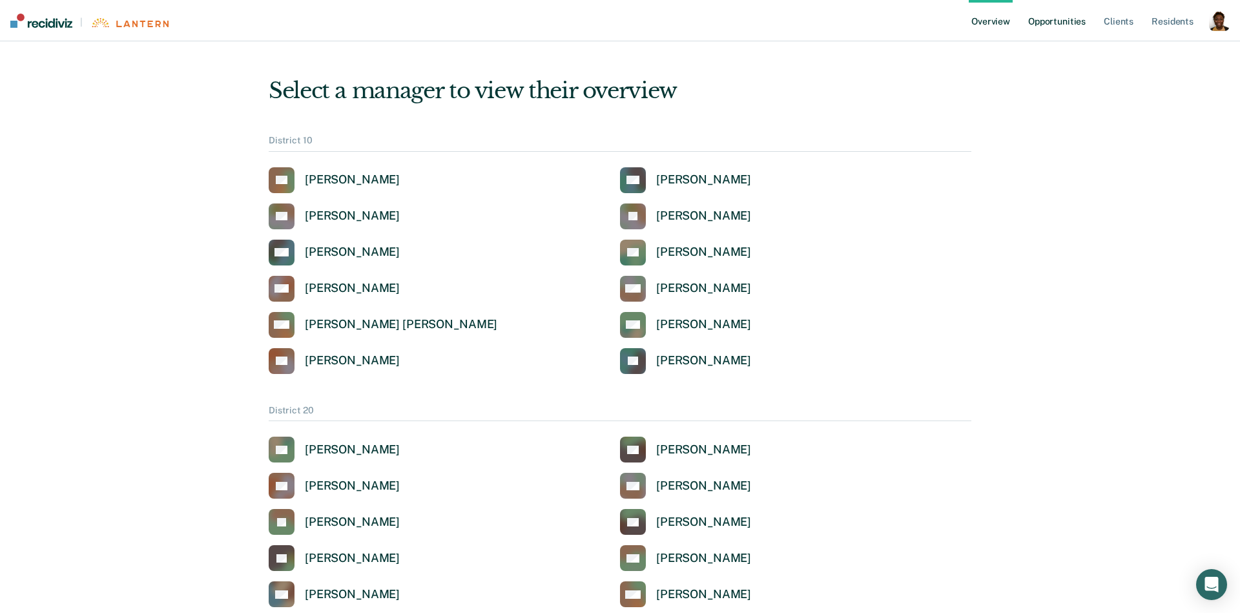
click at [1073, 18] on link "Opportunities" at bounding box center [1056, 20] width 63 height 41
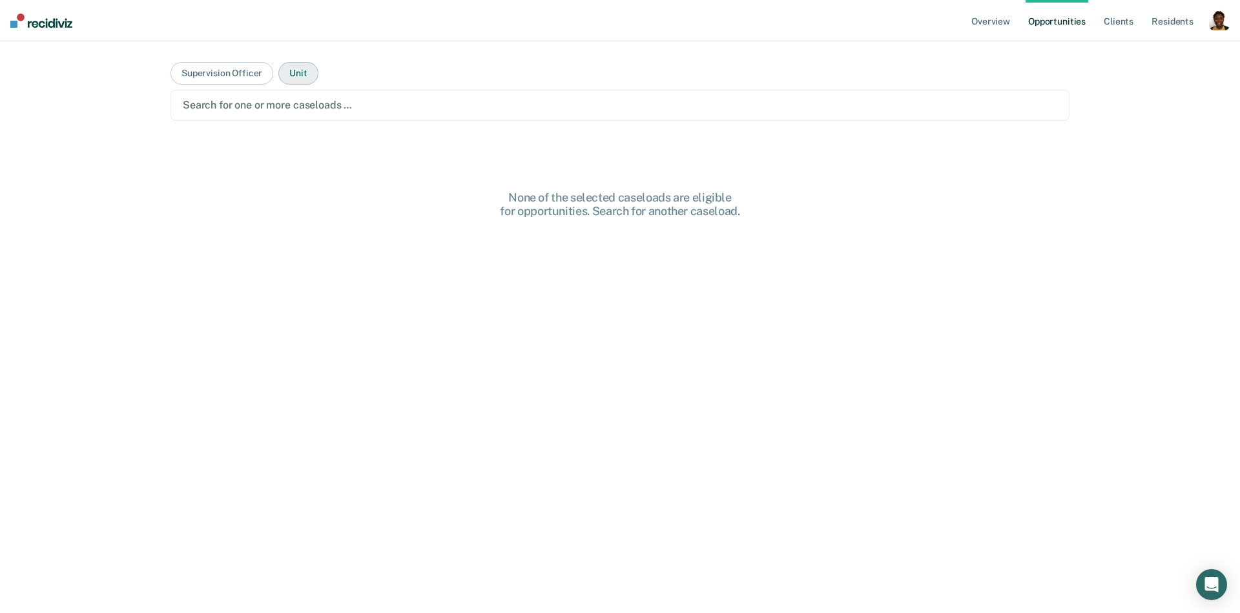
click at [282, 71] on button "Unit" at bounding box center [297, 73] width 39 height 23
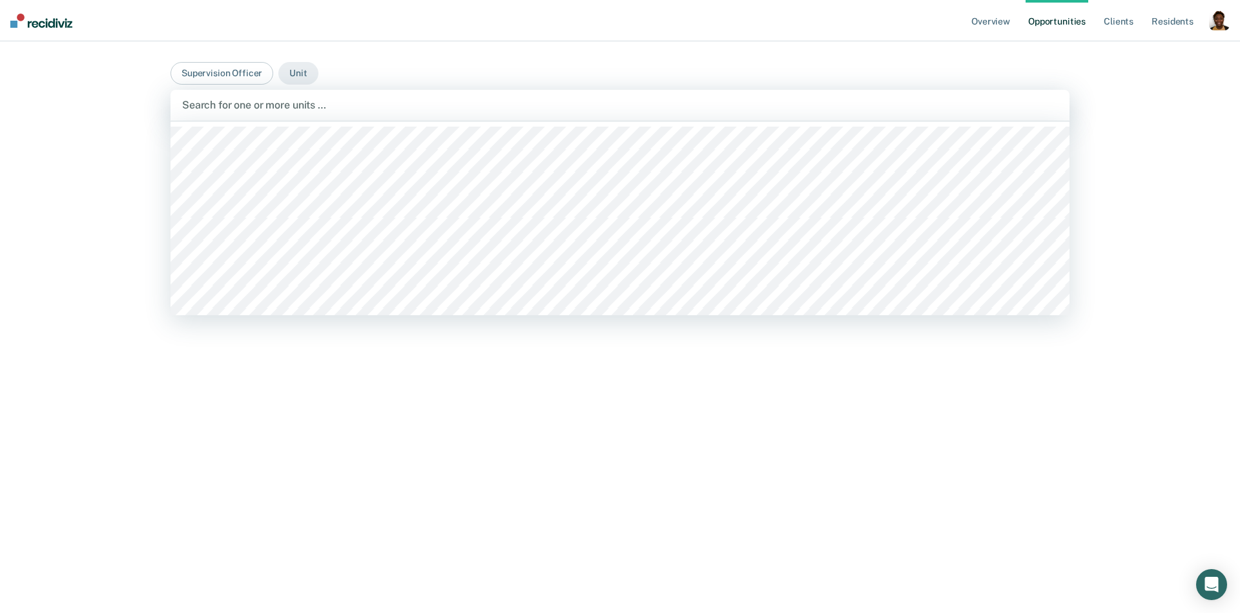
click at [324, 107] on div at bounding box center [620, 105] width 876 height 15
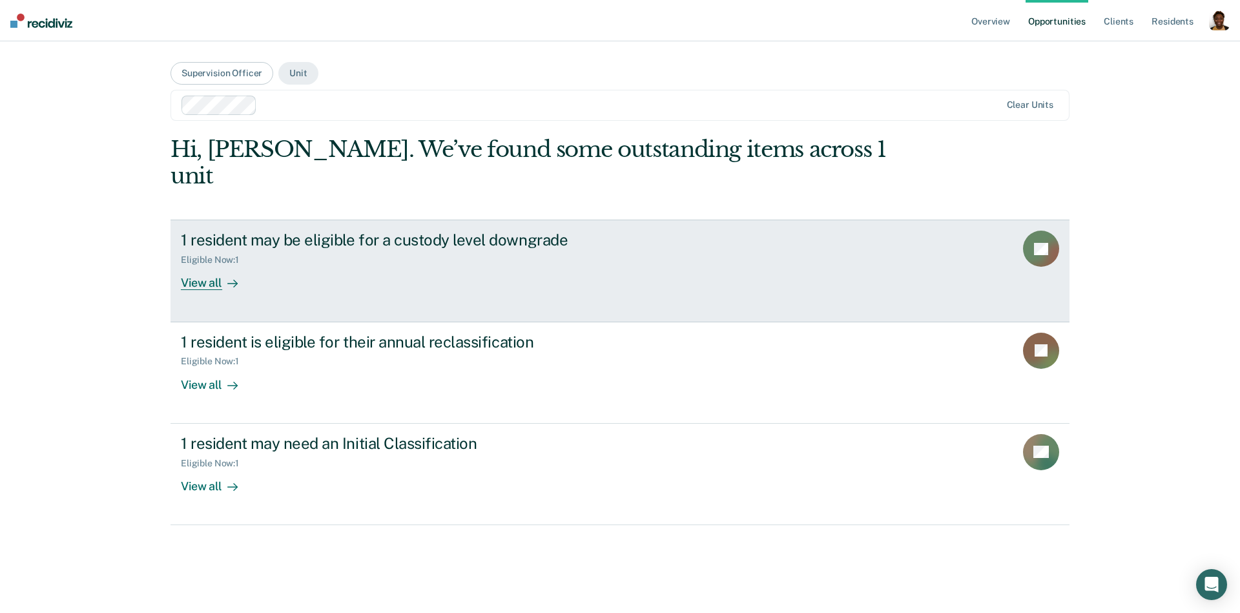
click at [210, 265] on div "View all" at bounding box center [217, 277] width 72 height 25
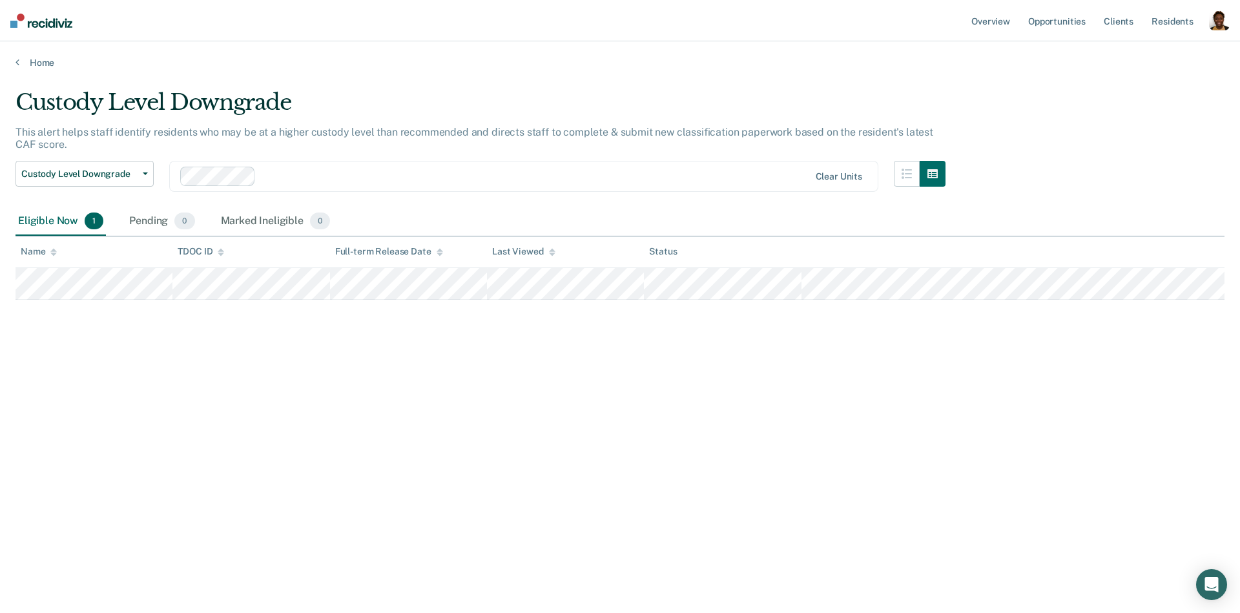
click at [1213, 23] on div "button" at bounding box center [1219, 20] width 21 height 21
click at [1138, 52] on link "Profile" at bounding box center [1167, 52] width 104 height 11
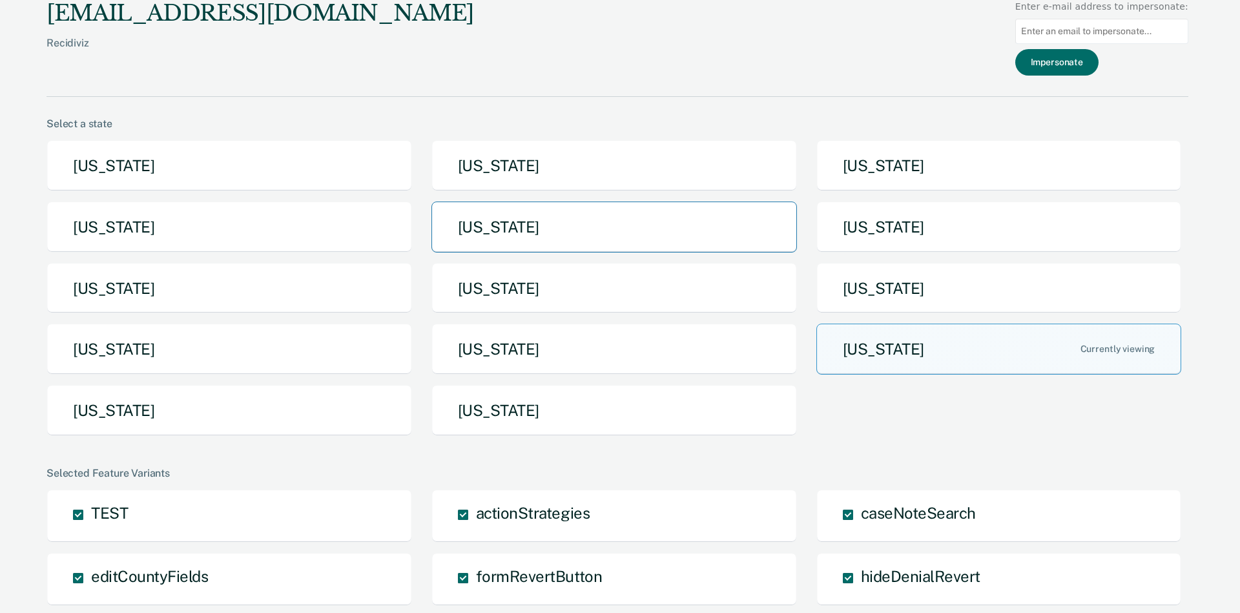
click at [545, 232] on button "[US_STATE]" at bounding box center [613, 226] width 365 height 51
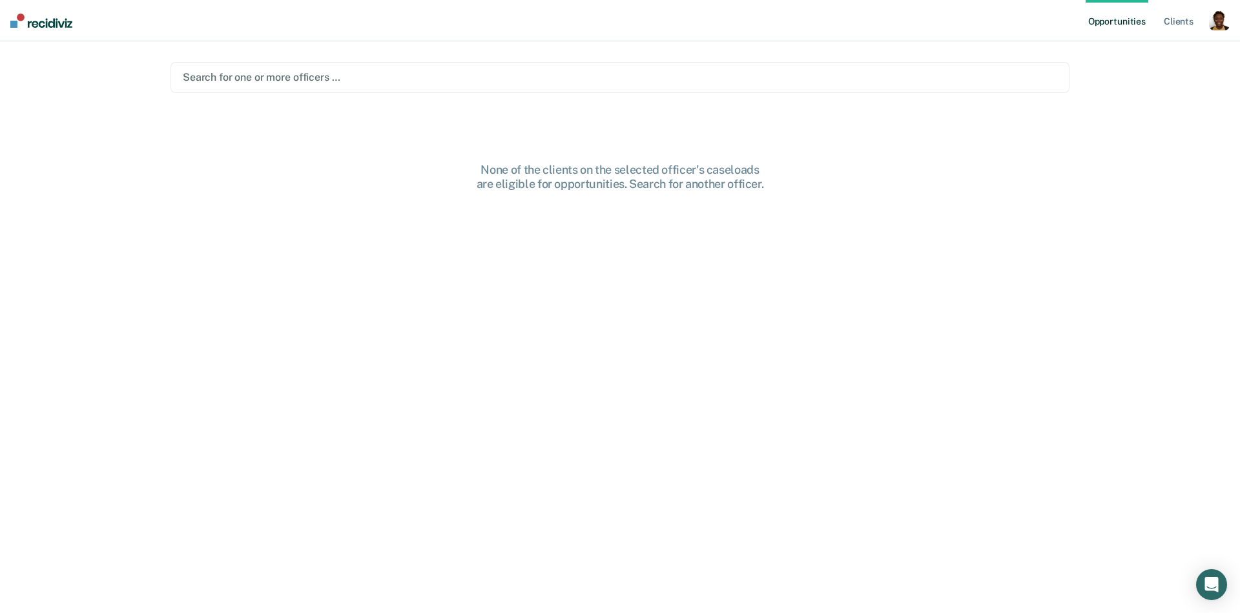
drag, startPoint x: 1220, startPoint y: 28, endPoint x: 1152, endPoint y: 30, distance: 68.5
click at [1207, 28] on div "Opportunities Client s Profile How it works Log Out" at bounding box center [1158, 20] width 144 height 41
click at [1213, 19] on div "button" at bounding box center [1219, 20] width 21 height 21
click at [1133, 50] on link "Profile" at bounding box center [1167, 52] width 104 height 11
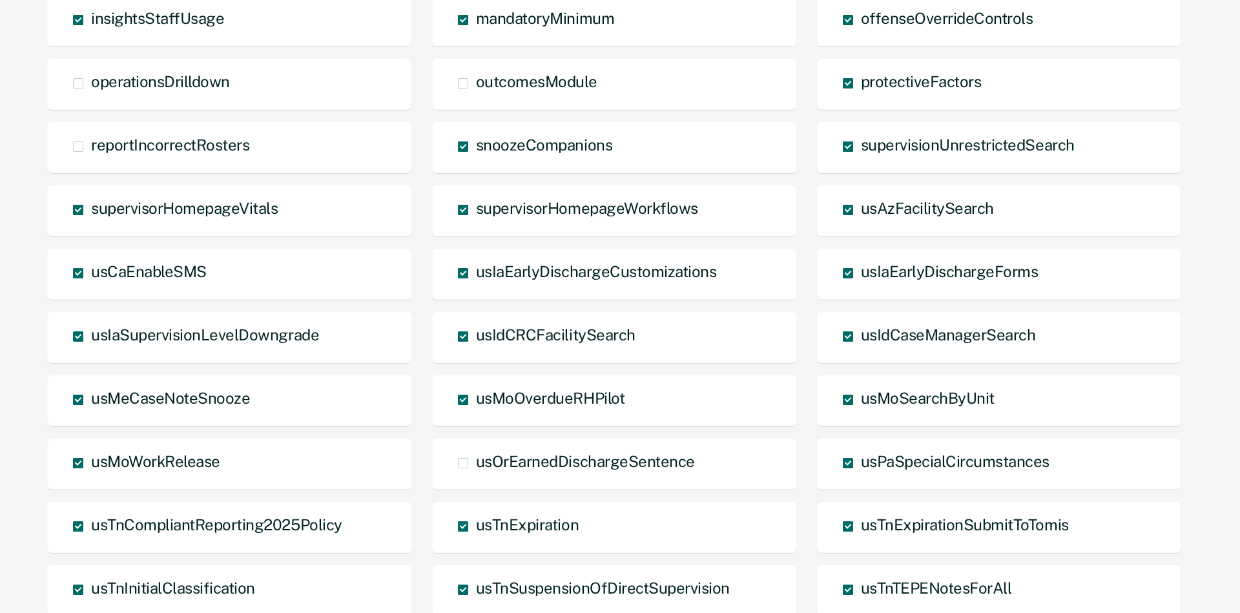
scroll to position [818, 0]
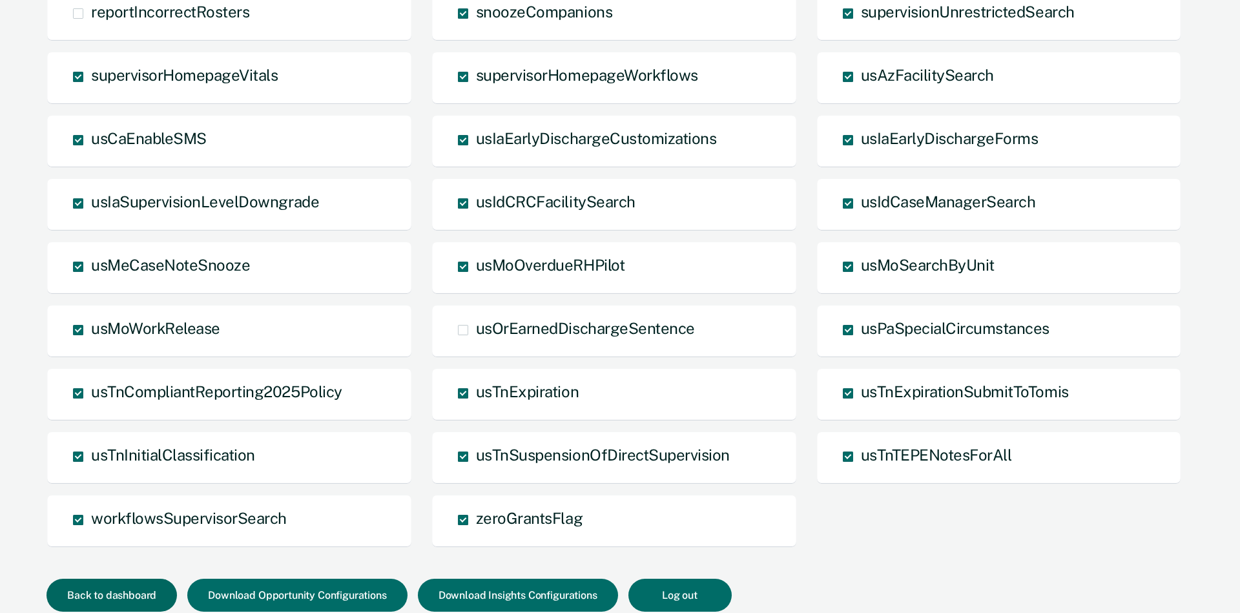
click at [132, 598] on button "Back to dashboard" at bounding box center [111, 595] width 130 height 33
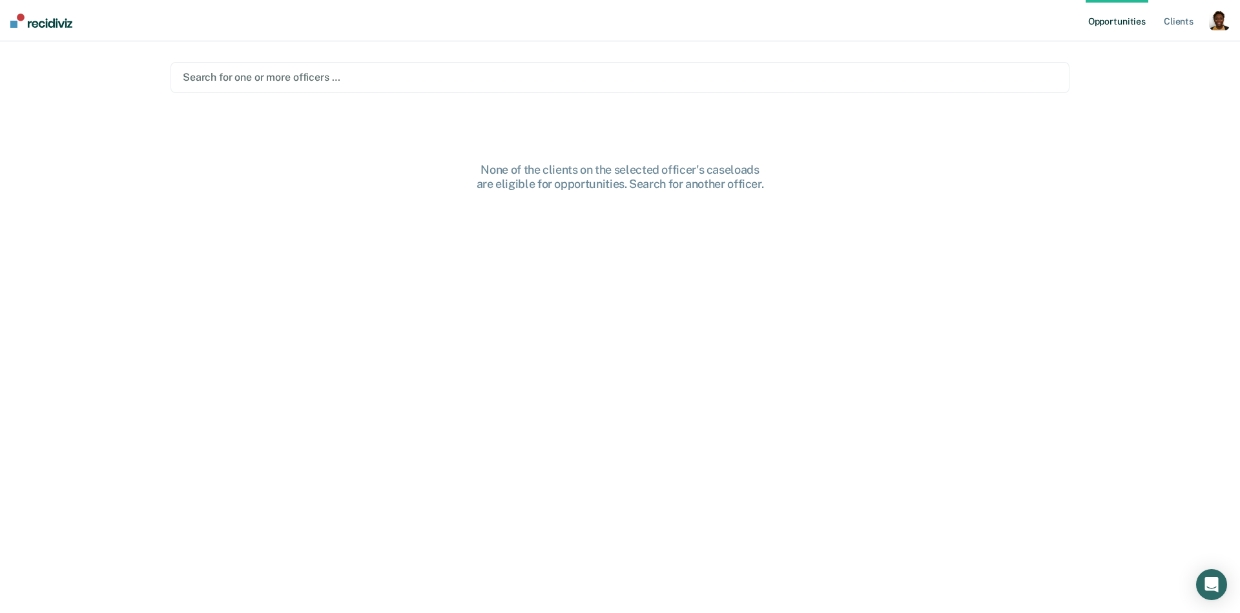
click at [407, 79] on div at bounding box center [620, 77] width 874 height 15
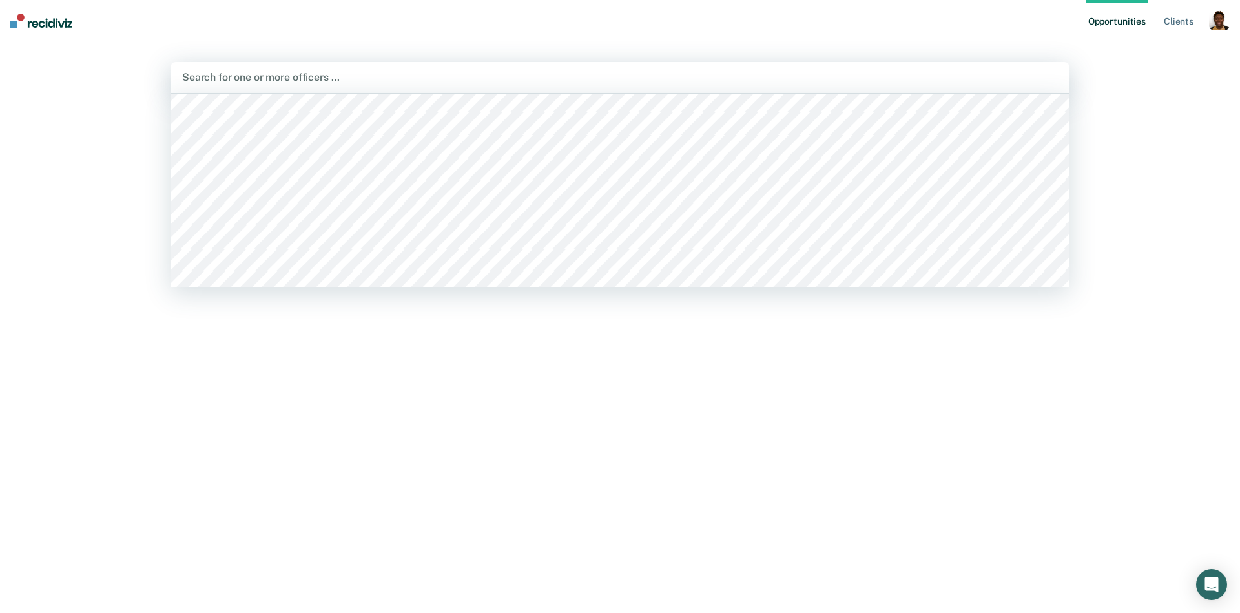
scroll to position [910, 0]
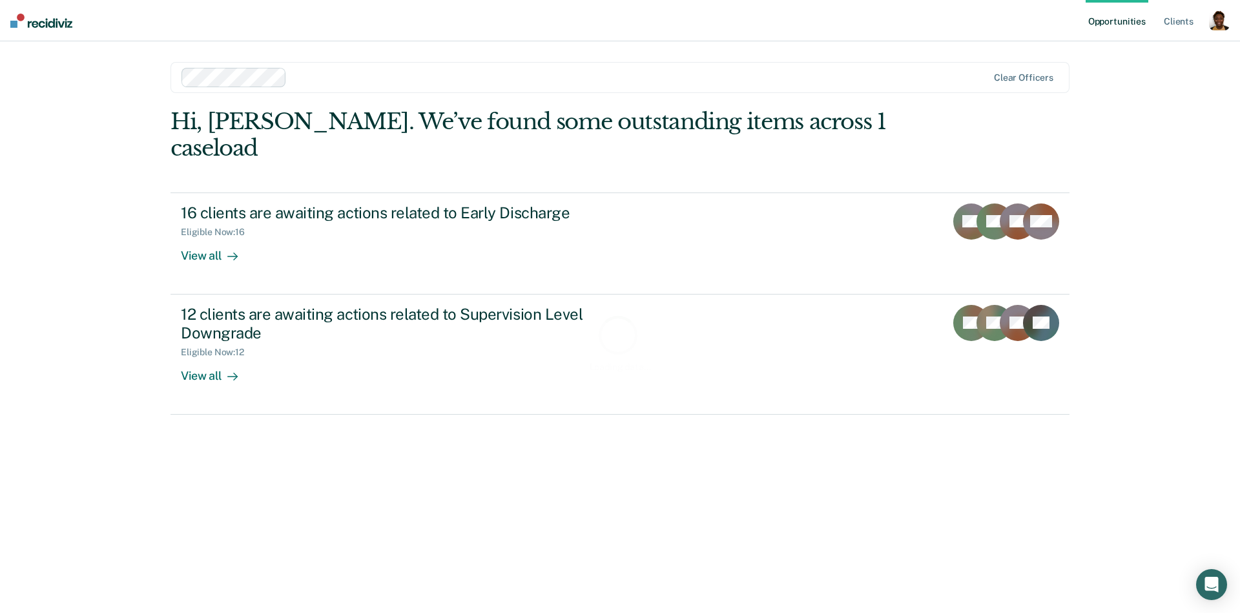
click at [216, 232] on div "Loading data..." at bounding box center [619, 342] width 899 height 468
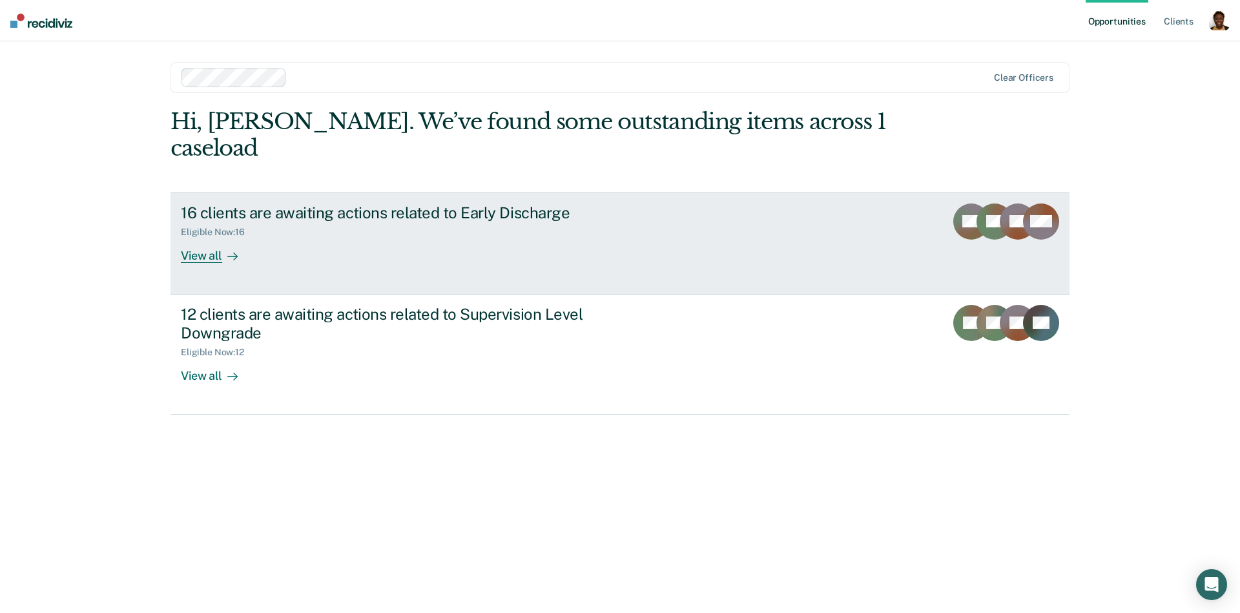
click at [242, 238] on div "View all" at bounding box center [217, 250] width 72 height 25
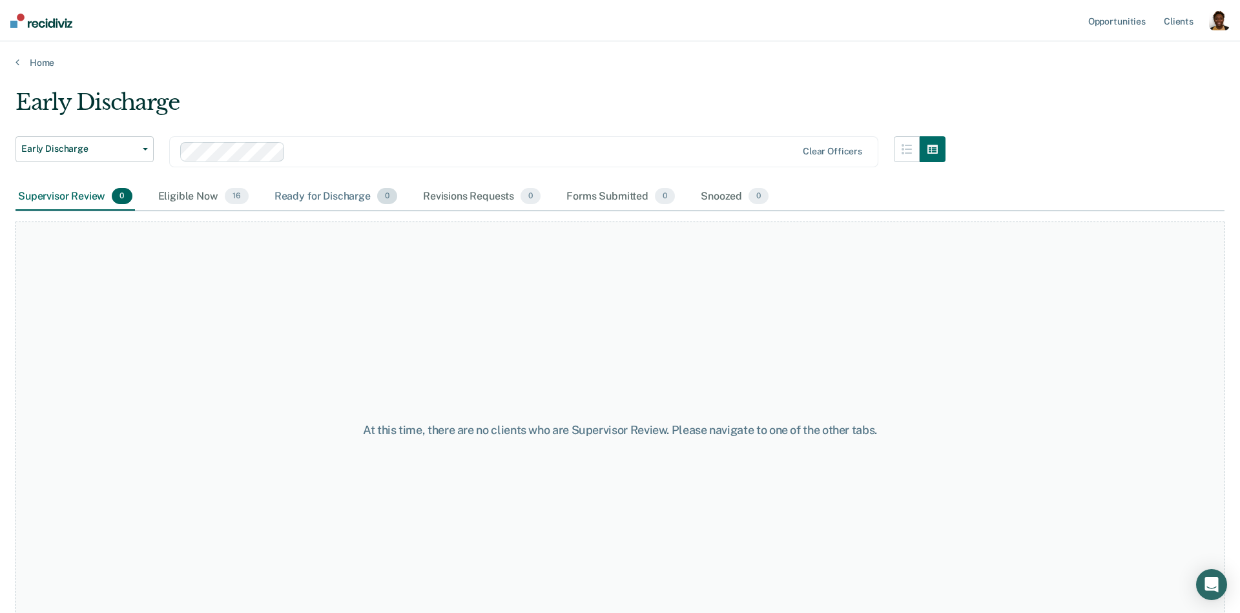
click at [305, 197] on div "Ready for Discharge 0" at bounding box center [336, 197] width 128 height 28
click at [188, 196] on div "Eligible Now 16" at bounding box center [204, 197] width 96 height 28
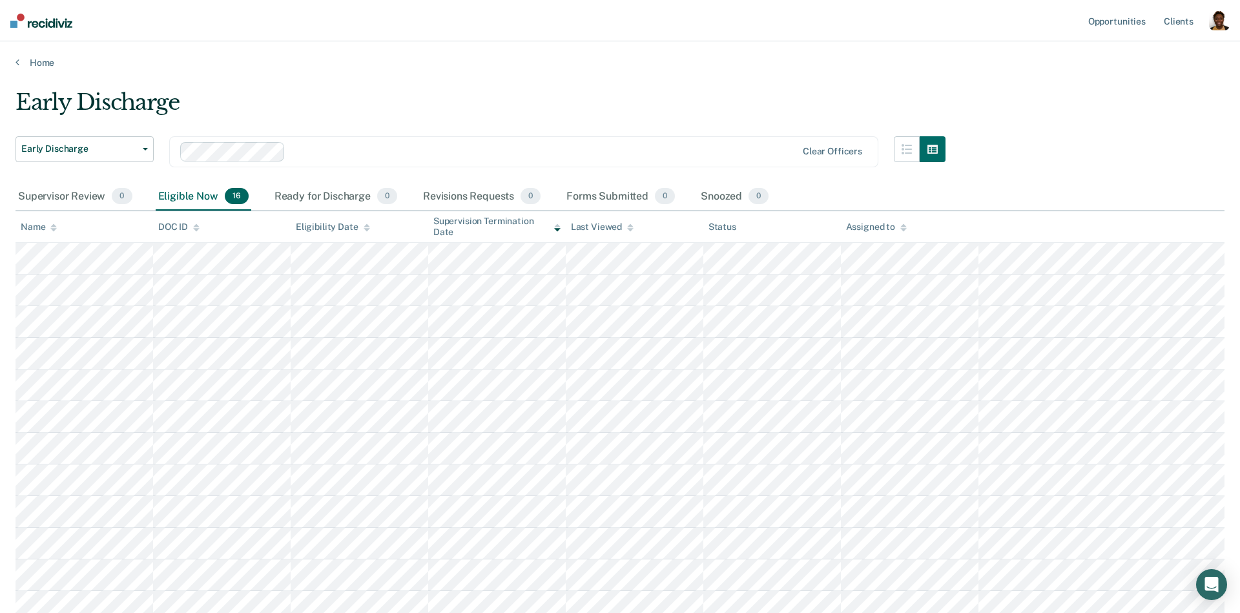
click at [394, 157] on div at bounding box center [544, 151] width 506 height 15
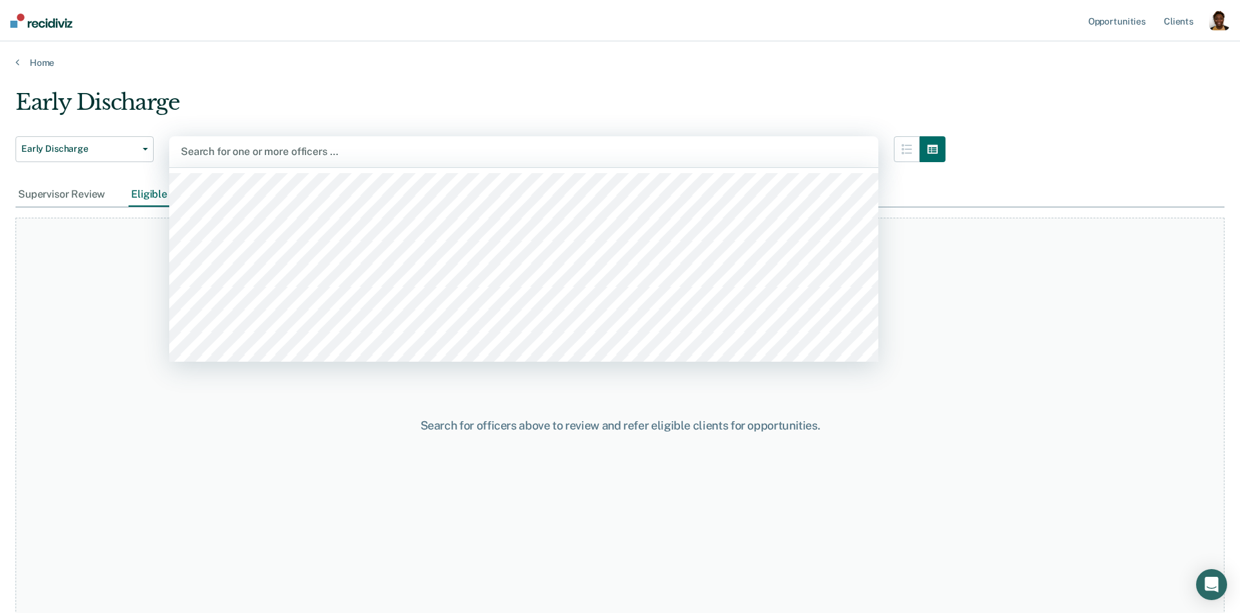
click at [372, 144] on div at bounding box center [524, 151] width 686 height 15
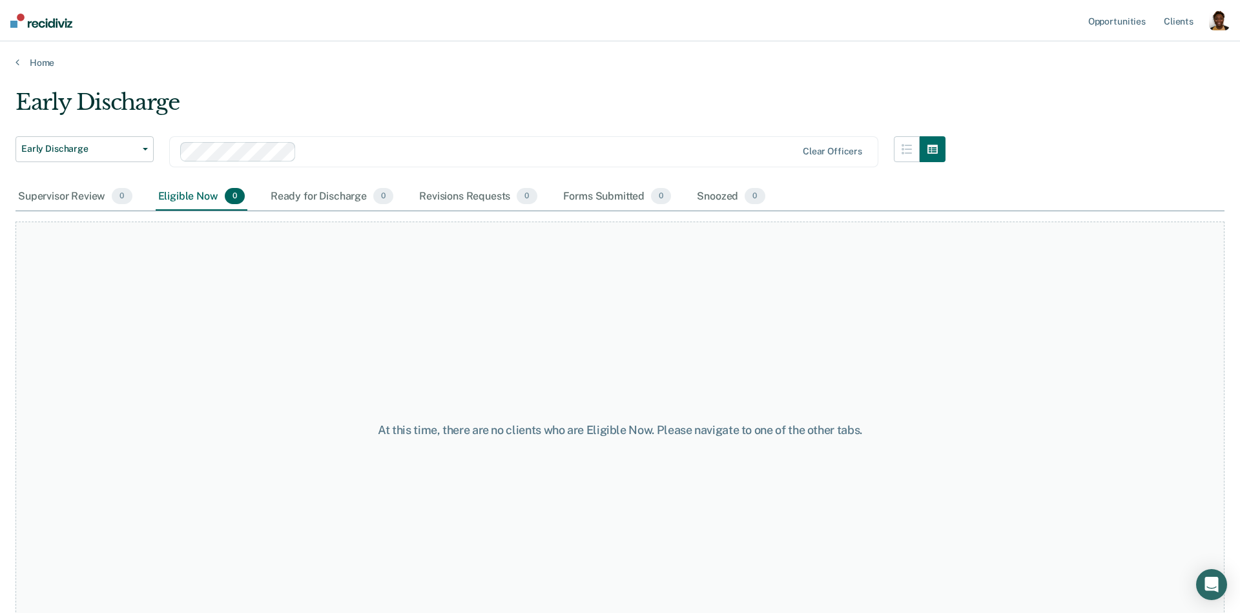
click at [404, 158] on div at bounding box center [549, 151] width 495 height 15
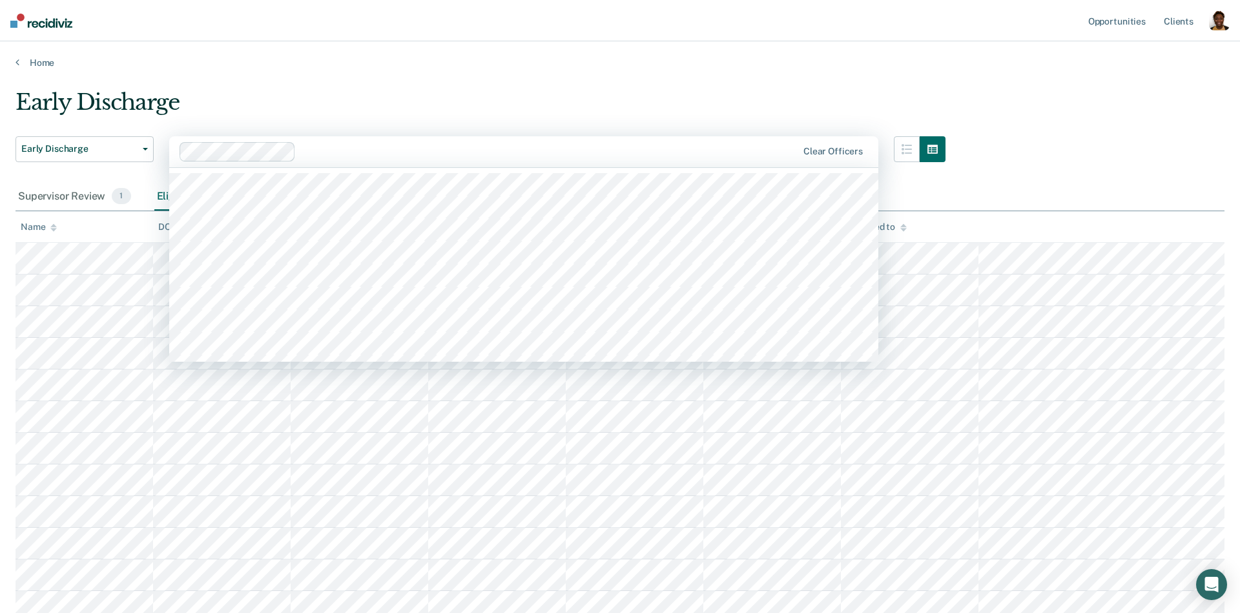
click at [634, 39] on nav "Opportunities Client s Profile How it works Log Out" at bounding box center [620, 20] width 1240 height 41
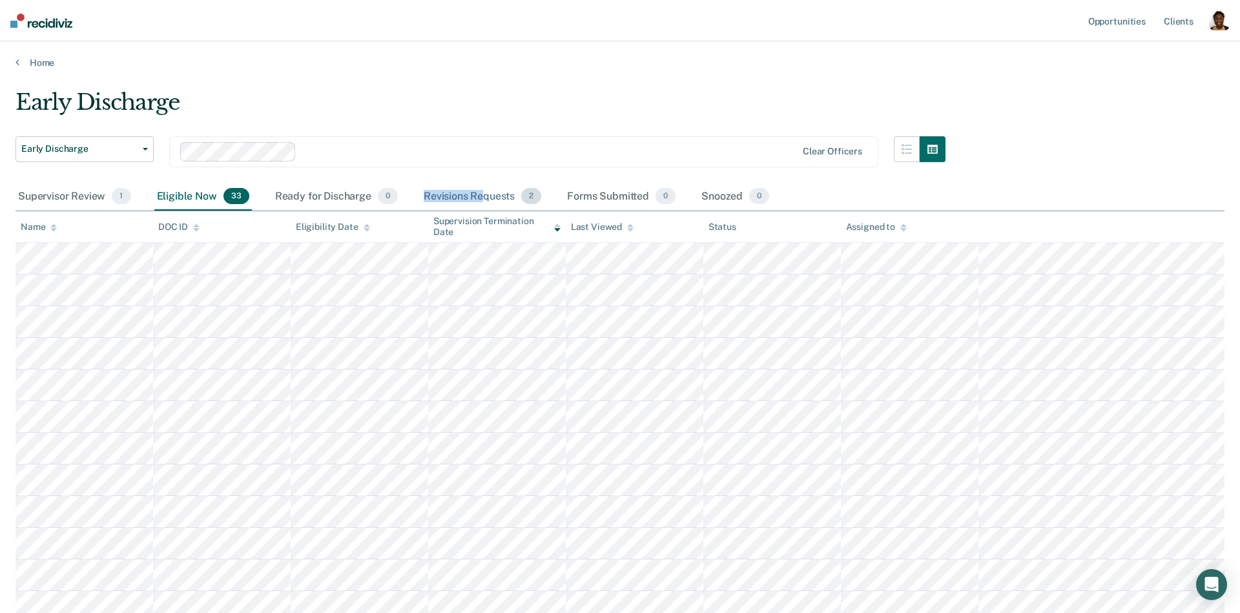
click at [482, 189] on div "Revisions Requests 2" at bounding box center [482, 197] width 123 height 28
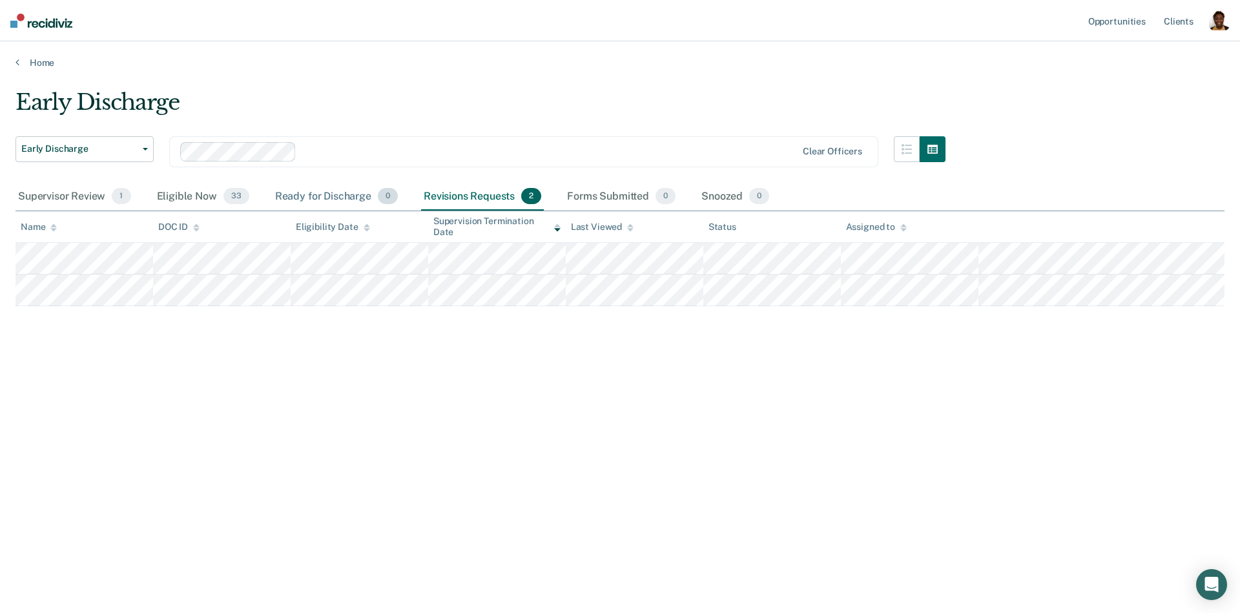
click at [305, 194] on div "Ready for Discharge 0" at bounding box center [337, 197] width 128 height 28
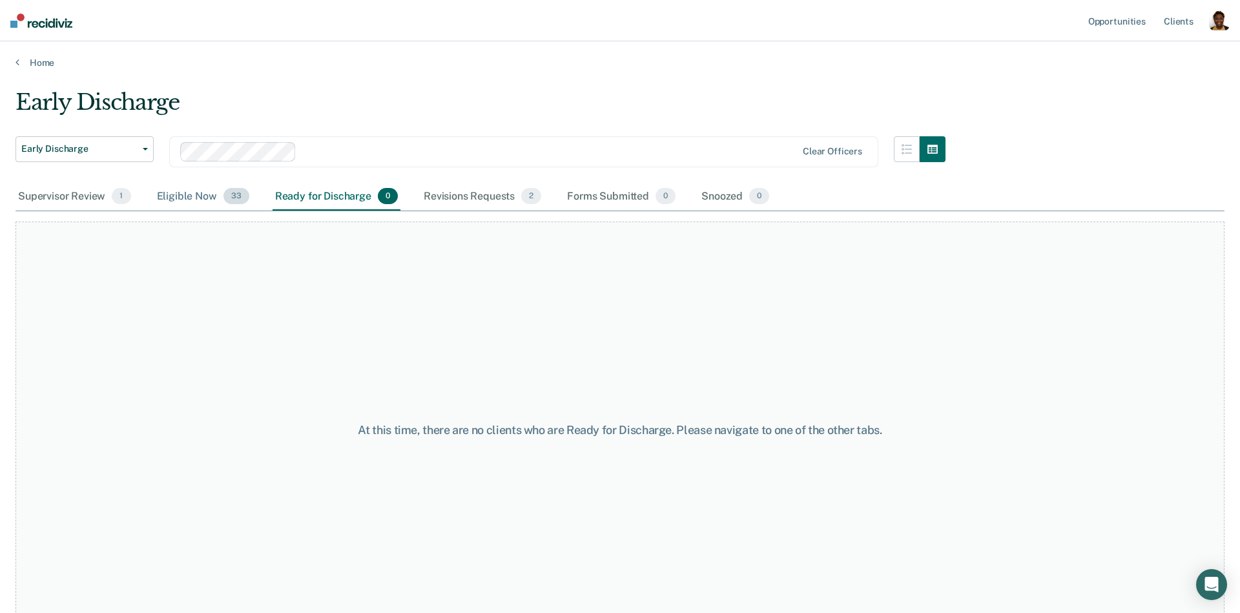
click at [200, 209] on div "Eligible Now 33" at bounding box center [203, 197] width 98 height 28
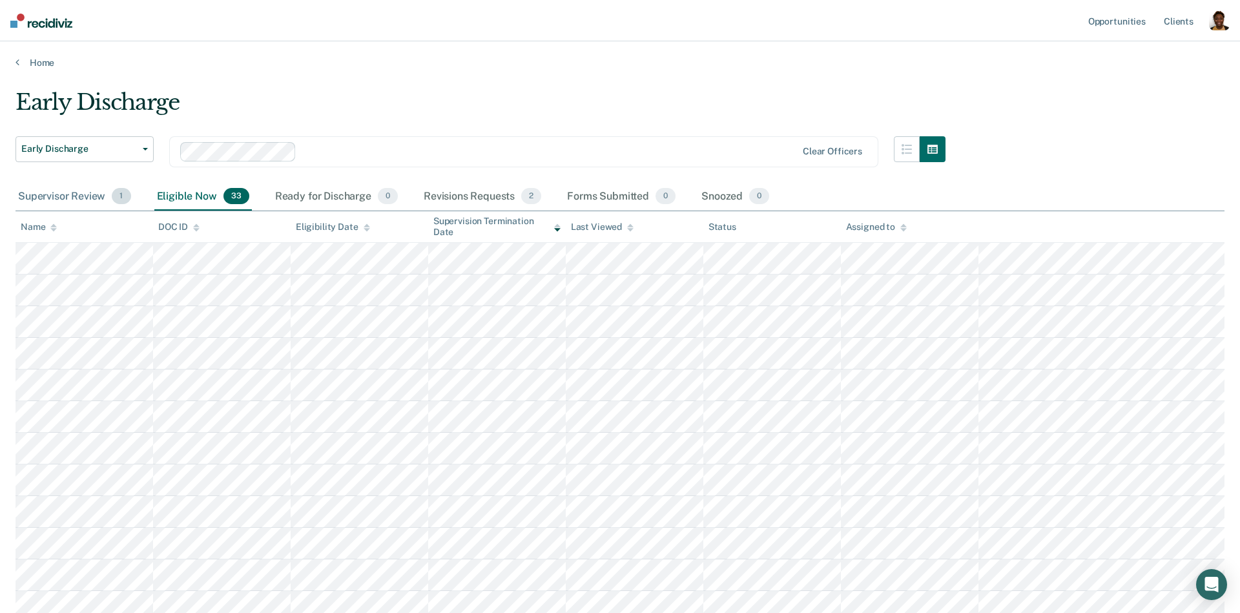
click at [18, 203] on div "Supervisor Review 1" at bounding box center [74, 197] width 118 height 28
